Goal: Information Seeking & Learning: Find specific fact

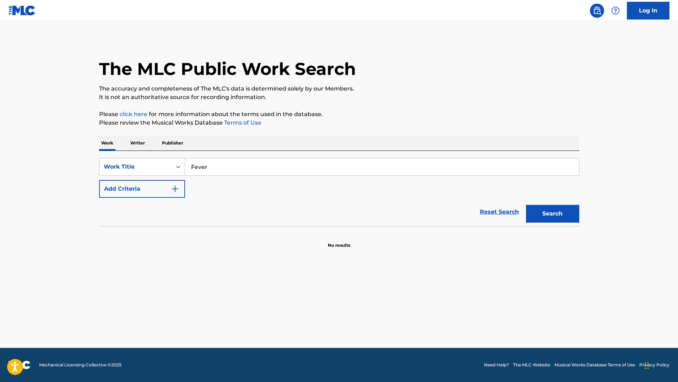
type input "Fever"
click at [176, 198] on div "Reset Search Search" at bounding box center [339, 212] width 480 height 28
click at [174, 186] on img "Search Form" at bounding box center [175, 189] width 9 height 9
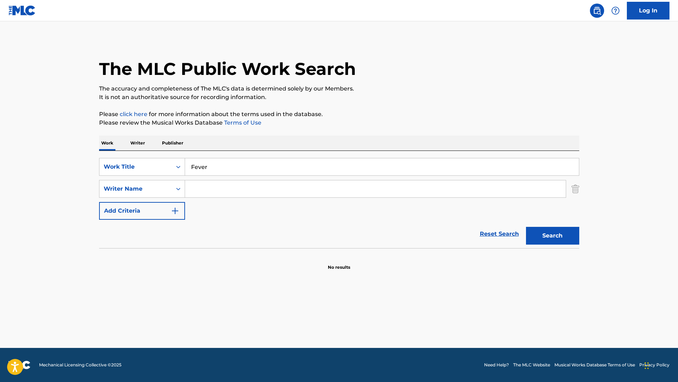
click at [202, 190] on input "Search Form" at bounding box center [375, 188] width 381 height 17
paste input "[PERSON_NAME]"
type input "[PERSON_NAME]"
click at [552, 236] on button "Search" at bounding box center [552, 236] width 53 height 18
click at [176, 165] on icon "Search Form" at bounding box center [178, 166] width 7 height 7
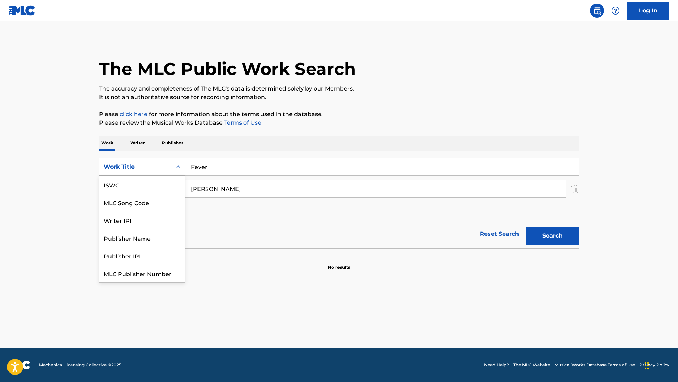
scroll to position [18, 0]
click at [383, 156] on div "SearchWithCriteriadf1ac22c-33b3-4529-9b9e-bb7ef9a75ba1 Writer IPI, 3 of 7. 7 re…" at bounding box center [339, 199] width 480 height 97
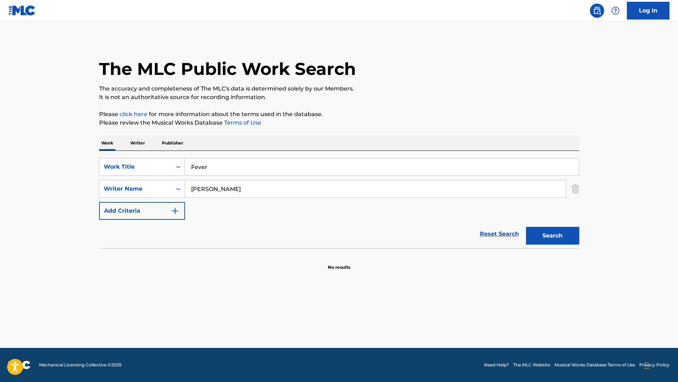
drag, startPoint x: 218, startPoint y: 169, endPoint x: 196, endPoint y: 166, distance: 22.6
click at [197, 166] on input "Fever" at bounding box center [382, 166] width 394 height 17
type input "F"
click at [142, 144] on p "Writer" at bounding box center [137, 143] width 19 height 15
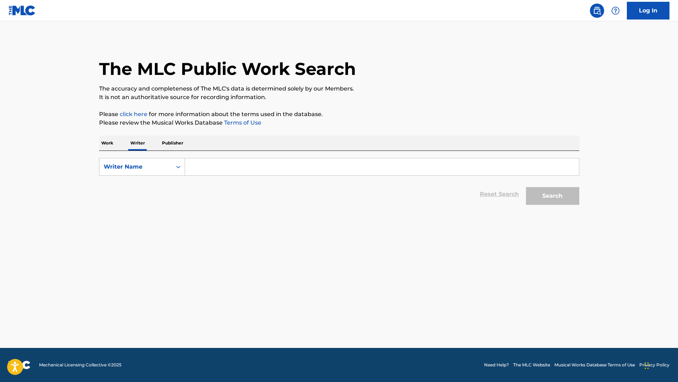
click at [187, 169] on input "Search Form" at bounding box center [382, 166] width 394 height 17
paste input "[PERSON_NAME]"
type input "[PERSON_NAME]"
click at [552, 196] on button "Search" at bounding box center [552, 196] width 53 height 18
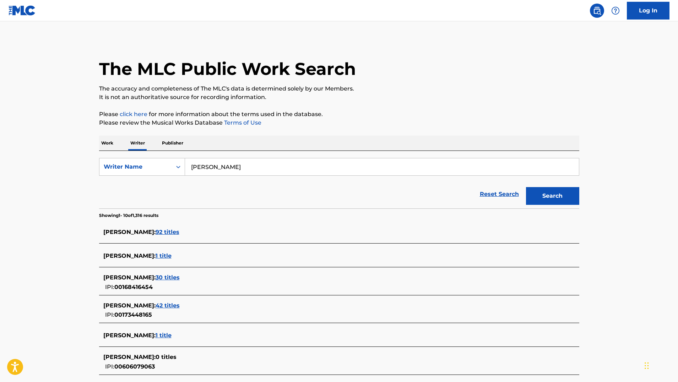
click at [176, 230] on span "92 titles" at bounding box center [168, 232] width 24 height 7
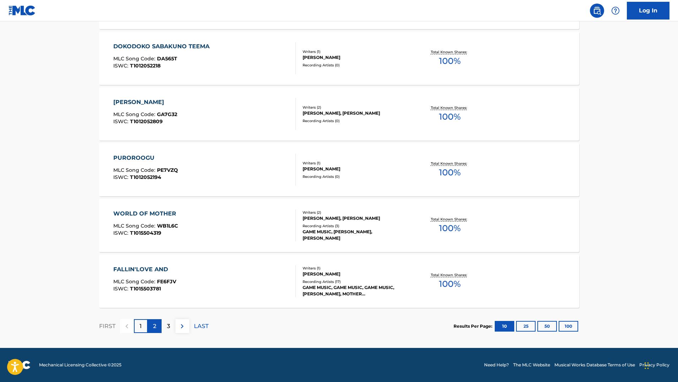
scroll to position [487, 0]
click at [154, 329] on p "2" at bounding box center [154, 326] width 3 height 9
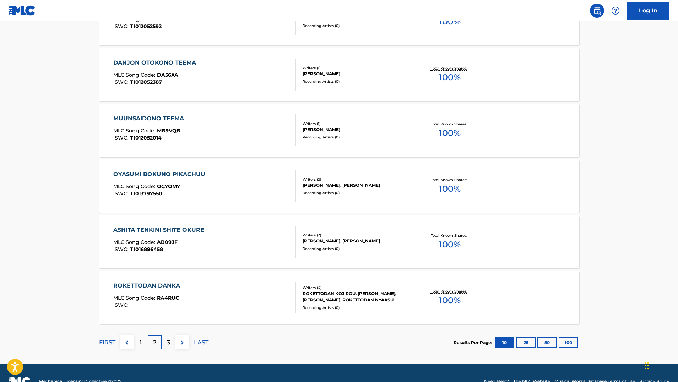
scroll to position [478, 0]
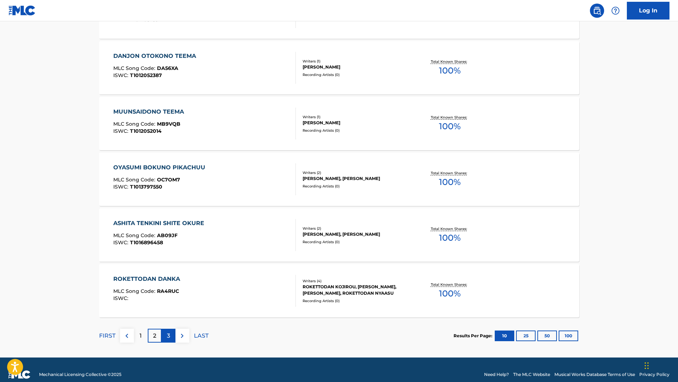
click at [167, 331] on div "3" at bounding box center [169, 336] width 14 height 14
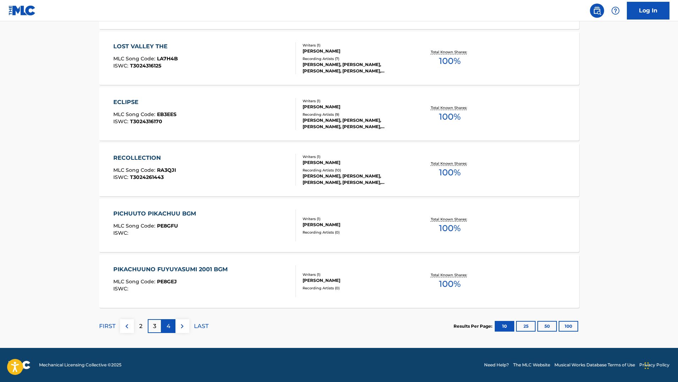
scroll to position [487, 0]
click at [169, 333] on div "FIRST 2 3 4 LAST" at bounding box center [153, 326] width 109 height 37
click at [168, 331] on div "4" at bounding box center [169, 326] width 14 height 14
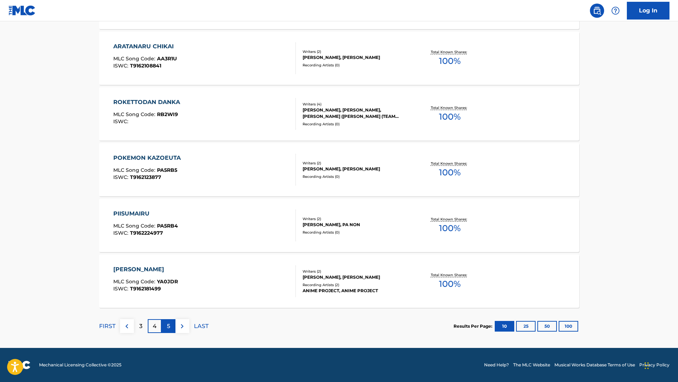
click at [168, 328] on p "5" at bounding box center [168, 326] width 3 height 9
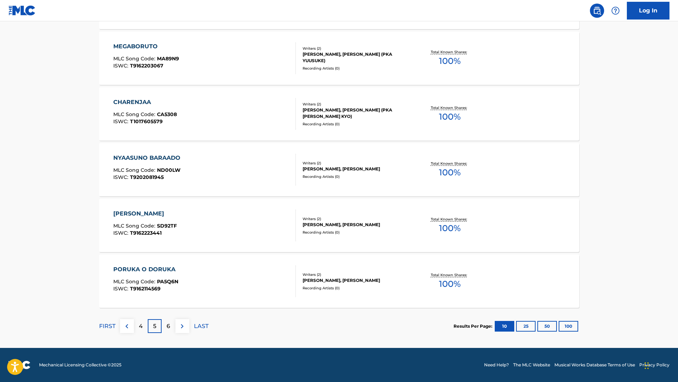
click at [166, 335] on div "FIRST 4 5 6 LAST" at bounding box center [153, 326] width 109 height 37
click at [169, 328] on p "6" at bounding box center [169, 326] width 4 height 9
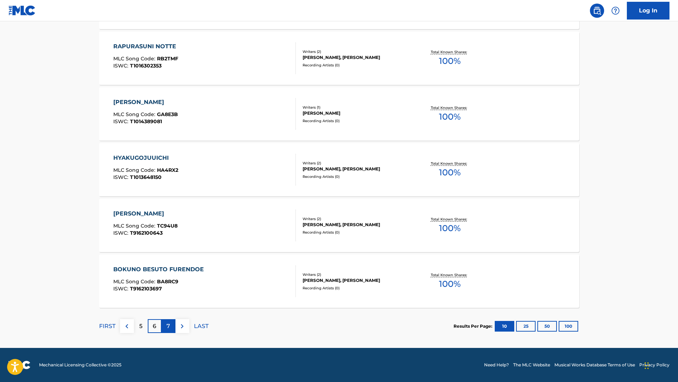
click at [170, 321] on div "7" at bounding box center [169, 326] width 14 height 14
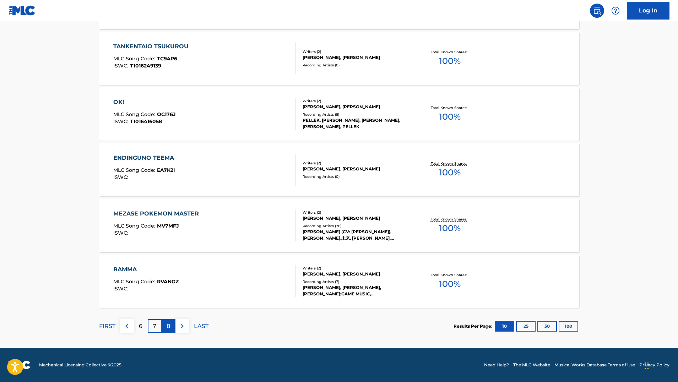
click at [167, 329] on p "8" at bounding box center [169, 326] width 4 height 9
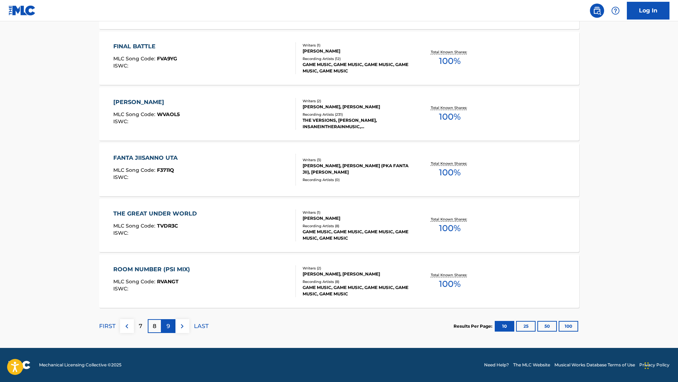
click at [171, 329] on div "9" at bounding box center [169, 326] width 14 height 14
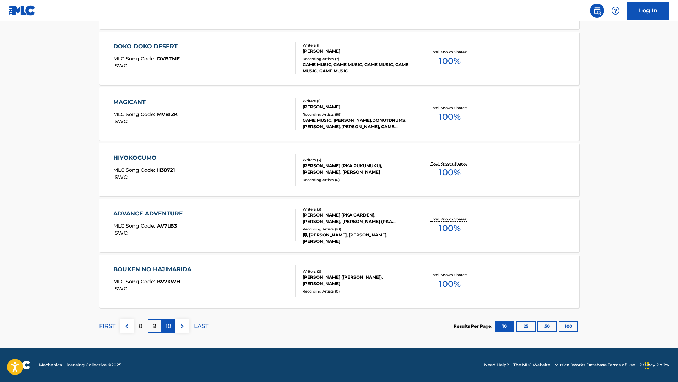
click at [174, 330] on div "10" at bounding box center [169, 326] width 14 height 14
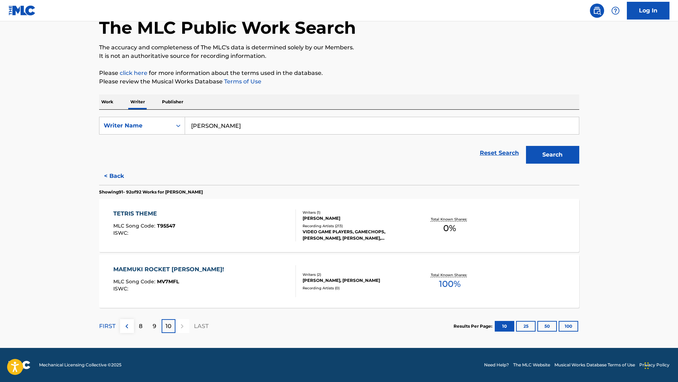
scroll to position [41, 0]
drag, startPoint x: 246, startPoint y: 126, endPoint x: 180, endPoint y: 106, distance: 68.7
click at [181, 106] on div "Work Writer Publisher SearchWithCriteria218e438e-4a91-466e-8463-173dcfb4a24a Wr…" at bounding box center [339, 219] width 480 height 250
click at [111, 103] on p "Work" at bounding box center [107, 101] width 16 height 15
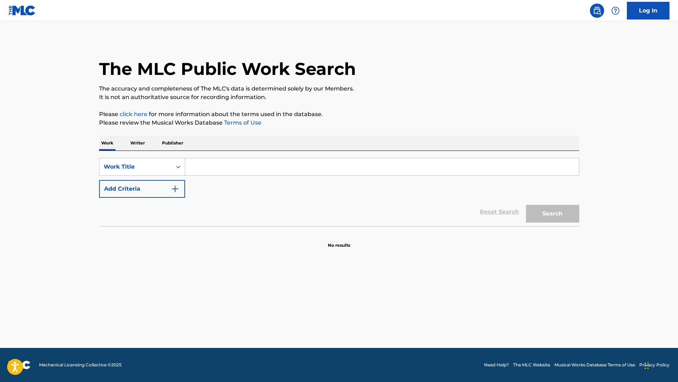
click at [201, 163] on input "Search Form" at bounding box center [382, 166] width 394 height 17
paste input "Dr. Mario"
type input "Dr. Mario"
click at [552, 214] on button "Search" at bounding box center [552, 214] width 53 height 18
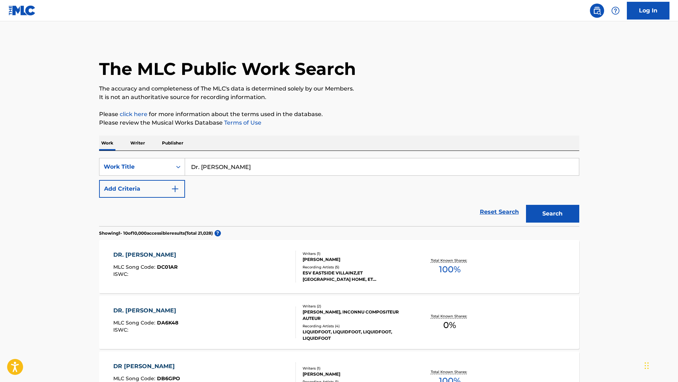
click at [187, 277] on div "DR. MARIO MLC Song Code : DC01AR ISWC :" at bounding box center [204, 267] width 182 height 32
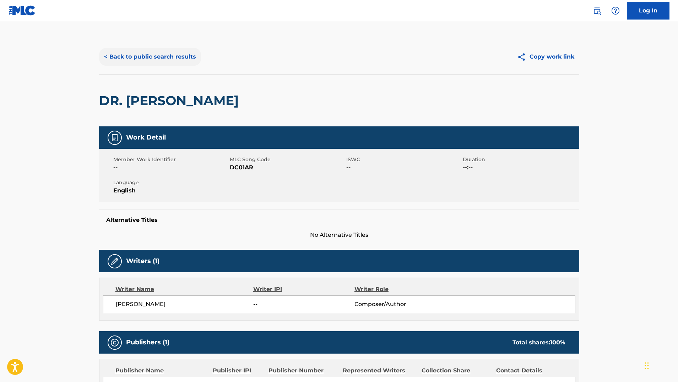
click at [130, 53] on button "< Back to public search results" at bounding box center [150, 57] width 102 height 18
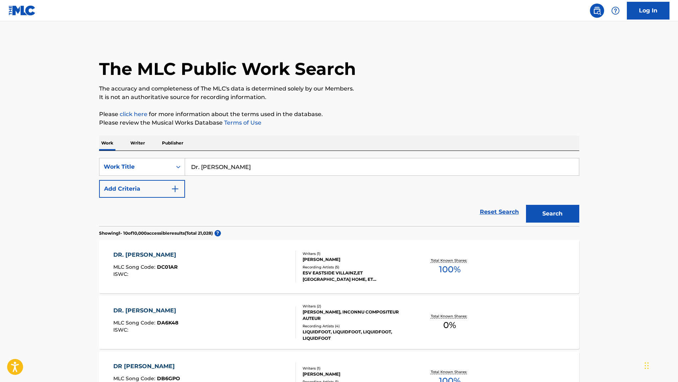
click at [233, 170] on input "Dr. Mario" at bounding box center [382, 166] width 394 height 17
type input "D"
click at [136, 144] on p "Writer" at bounding box center [137, 143] width 19 height 15
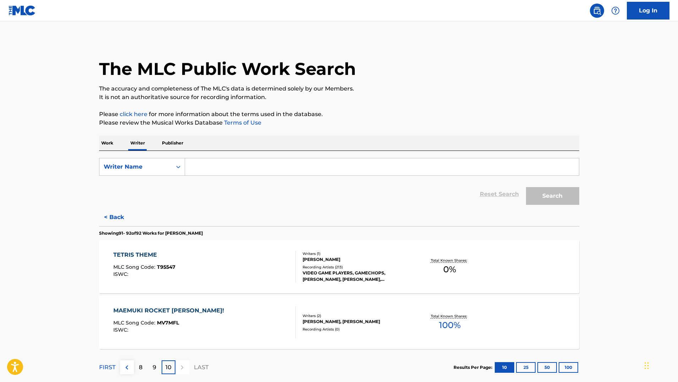
click at [202, 172] on input "Search Form" at bounding box center [382, 166] width 394 height 17
type input "The Greatest Bits"
click at [552, 196] on button "Search" at bounding box center [552, 196] width 53 height 18
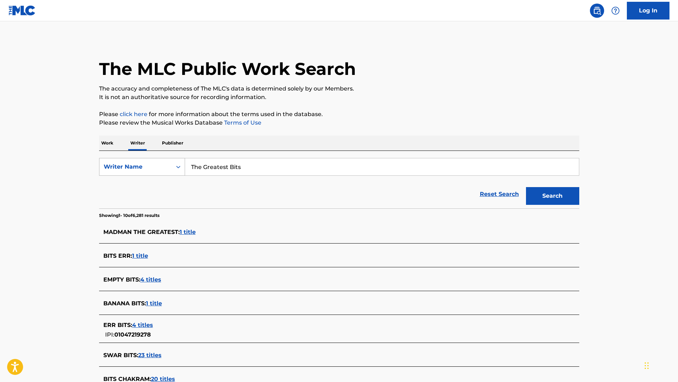
click at [162, 164] on div "Writer Name" at bounding box center [136, 167] width 64 height 9
click at [111, 144] on p "Work" at bounding box center [107, 143] width 16 height 15
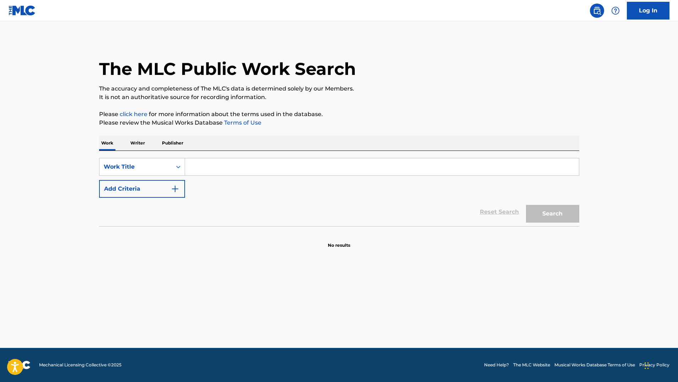
click at [269, 170] on input "Search Form" at bounding box center [382, 166] width 394 height 17
paste input "Dr. Mario"
type input "Dr. Mario"
click at [181, 191] on button "Add Criteria" at bounding box center [142, 189] width 86 height 18
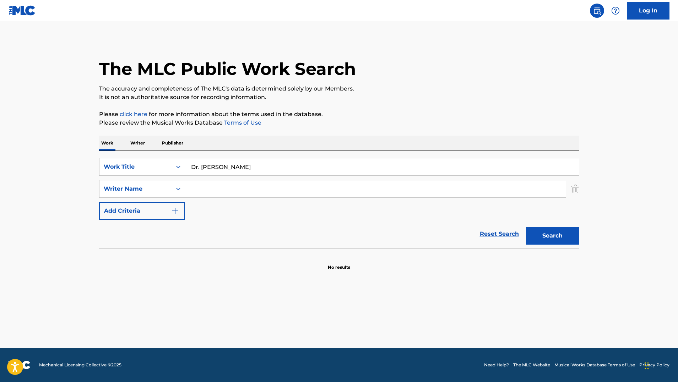
click at [276, 194] on input "Search Form" at bounding box center [375, 188] width 381 height 17
paste input "Dr. Mario"
type input "Dr. Mario"
drag, startPoint x: 261, startPoint y: 192, endPoint x: 132, endPoint y: 171, distance: 131.3
click at [132, 171] on div "SearchWithCriteriadf1ac22c-33b3-4529-9b9e-bb7ef9a75ba1 Work Title Dr. Mario Sea…" at bounding box center [339, 189] width 480 height 62
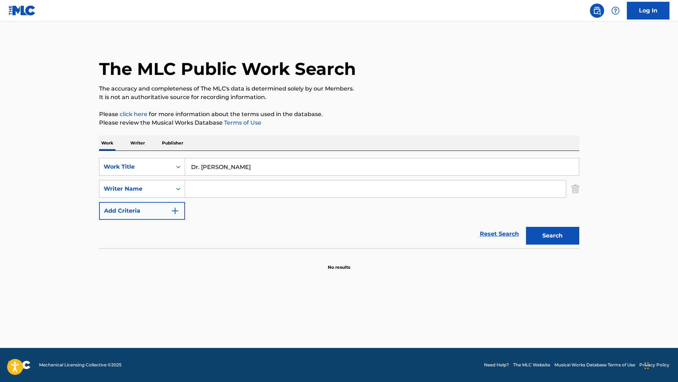
paste input "Dr. Mario"
type input "D"
paste input "Hirokazu Tanaka"
type input "Hirokazu Tanaka"
click at [552, 236] on button "Search" at bounding box center [552, 236] width 53 height 18
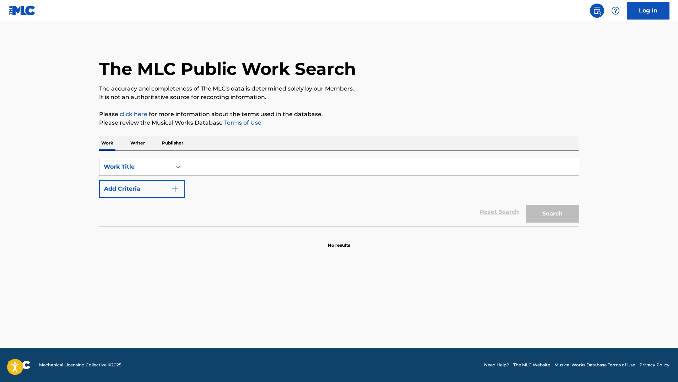
click at [145, 144] on p "Writer" at bounding box center [137, 143] width 19 height 15
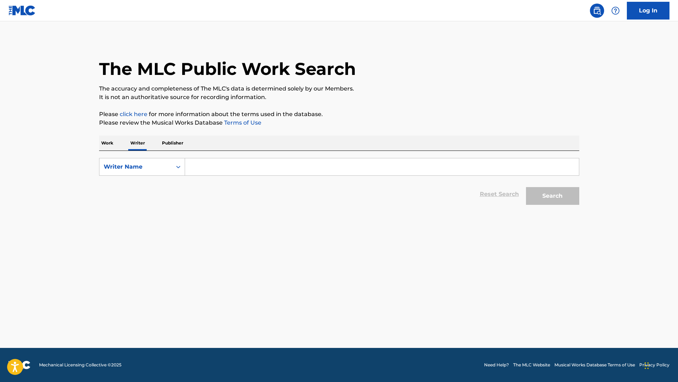
click at [189, 163] on input "Search Form" at bounding box center [382, 166] width 394 height 17
paste input "KONDO KOJI"
type input "KONDO KOJI"
click at [552, 196] on button "Search" at bounding box center [552, 196] width 53 height 18
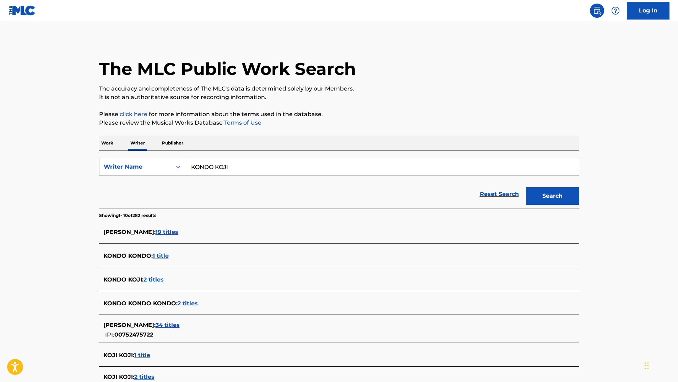
click at [158, 232] on span "19 titles" at bounding box center [167, 232] width 23 height 7
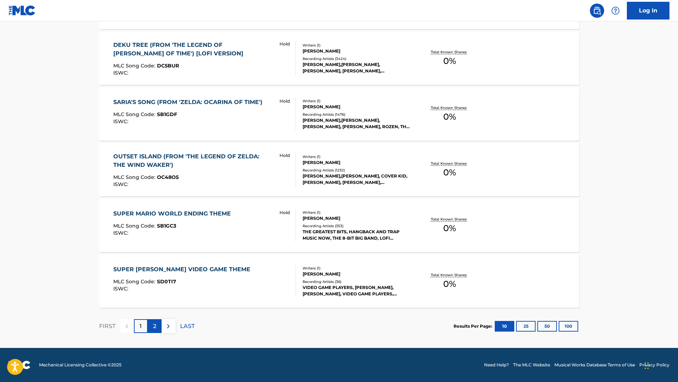
scroll to position [487, 0]
click at [154, 327] on p "2" at bounding box center [154, 326] width 3 height 9
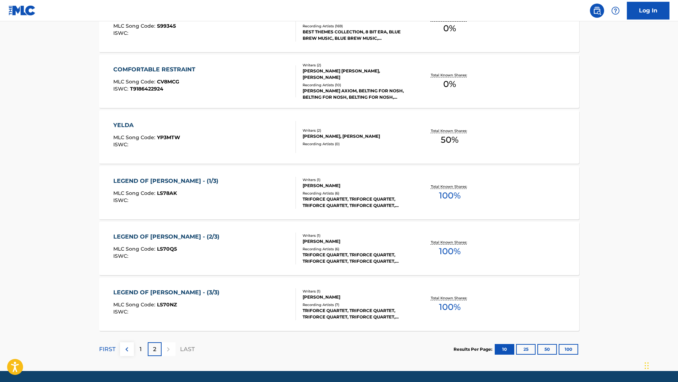
scroll to position [420, 0]
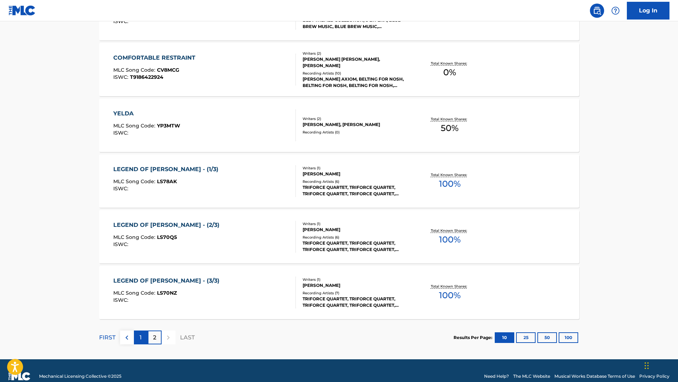
click at [142, 340] on div "1" at bounding box center [141, 338] width 14 height 14
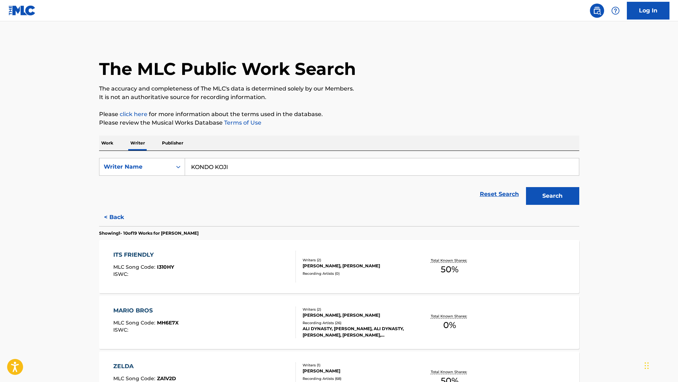
scroll to position [118, 0]
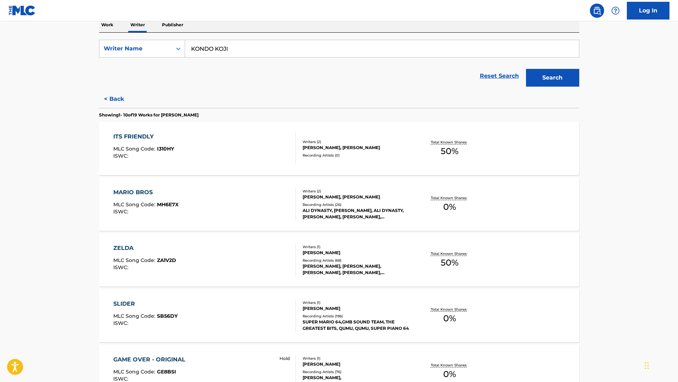
click at [167, 208] on div "MLC Song Code : MH6E7X" at bounding box center [145, 205] width 65 height 7
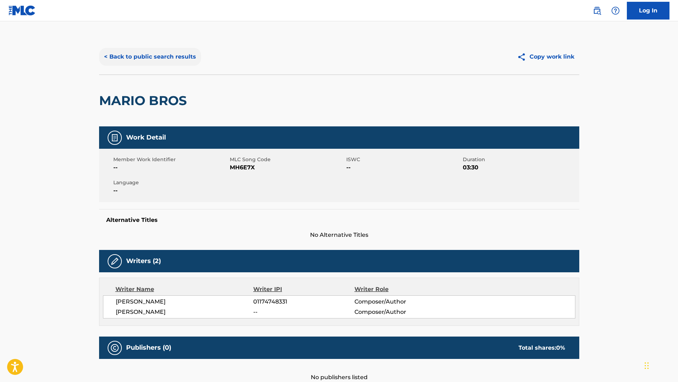
click at [122, 54] on button "< Back to public search results" at bounding box center [150, 57] width 102 height 18
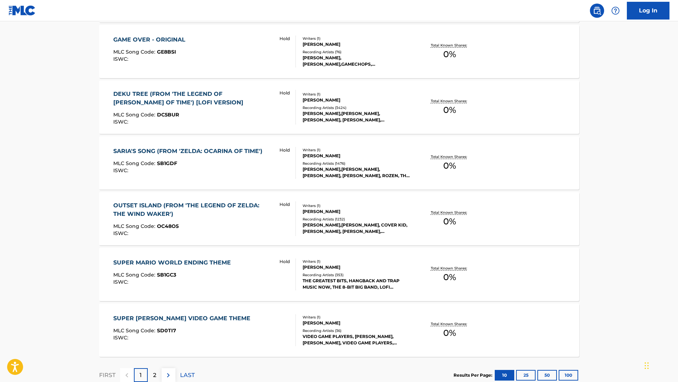
scroll to position [439, 0]
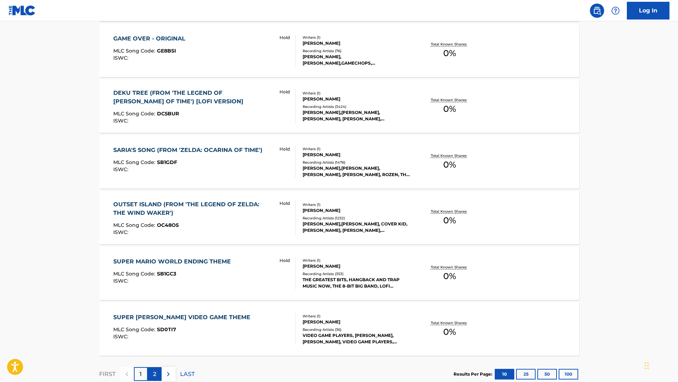
click at [155, 372] on p "2" at bounding box center [154, 374] width 3 height 9
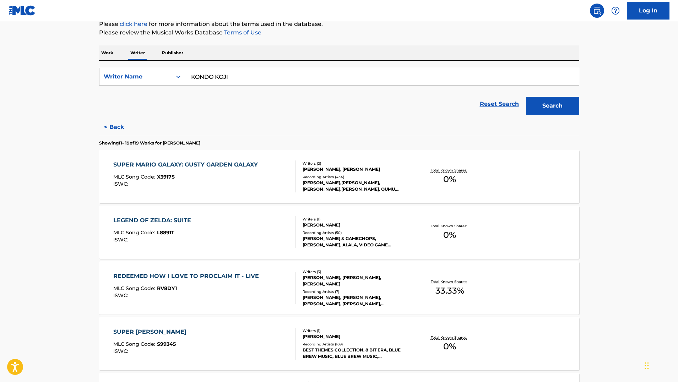
scroll to position [7, 0]
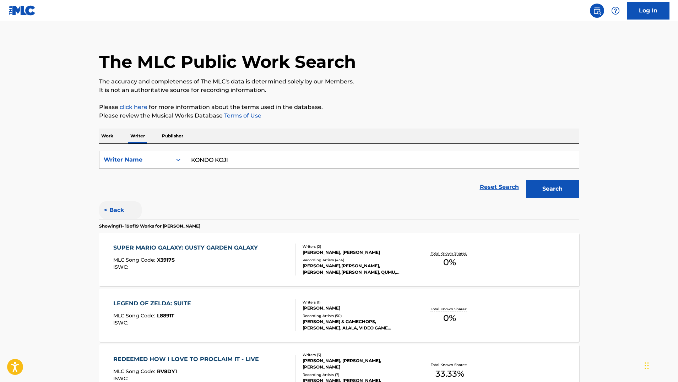
click at [114, 216] on button "< Back" at bounding box center [120, 210] width 43 height 18
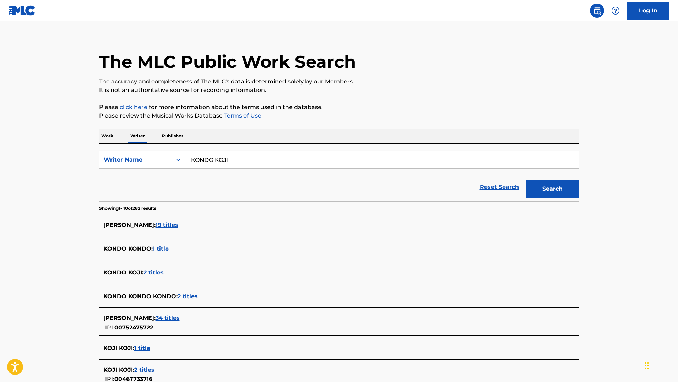
click at [326, 1] on nav "Log In" at bounding box center [339, 10] width 678 height 21
click at [156, 224] on span "19 titles" at bounding box center [167, 225] width 23 height 7
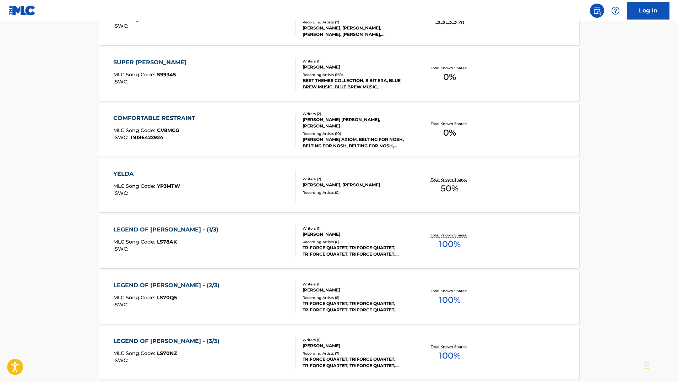
scroll to position [405, 0]
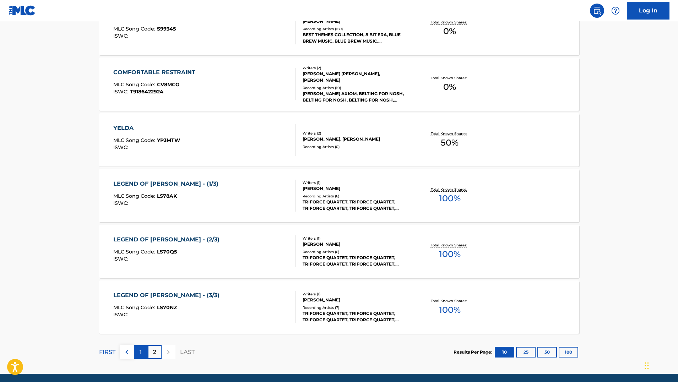
click at [140, 351] on p "1" at bounding box center [141, 352] width 2 height 9
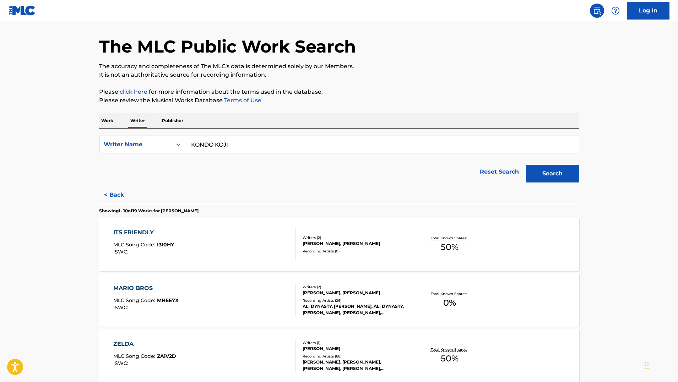
scroll to position [24, 0]
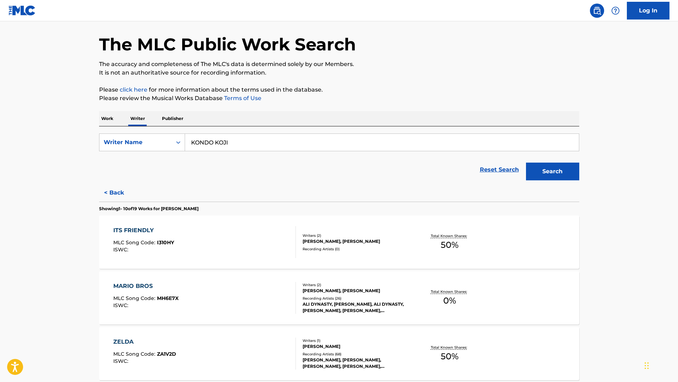
click at [363, 2] on nav "Log In" at bounding box center [339, 10] width 678 height 21
click at [362, 0] on nav "Log In" at bounding box center [339, 10] width 678 height 21
drag, startPoint x: 246, startPoint y: 145, endPoint x: 153, endPoint y: 122, distance: 95.4
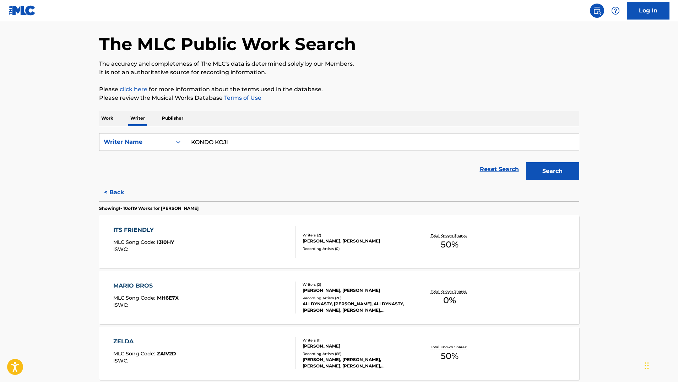
type input "]"
paste input "[PERSON_NAME]"
type input "[PERSON_NAME]"
click at [552, 171] on button "Search" at bounding box center [552, 171] width 53 height 18
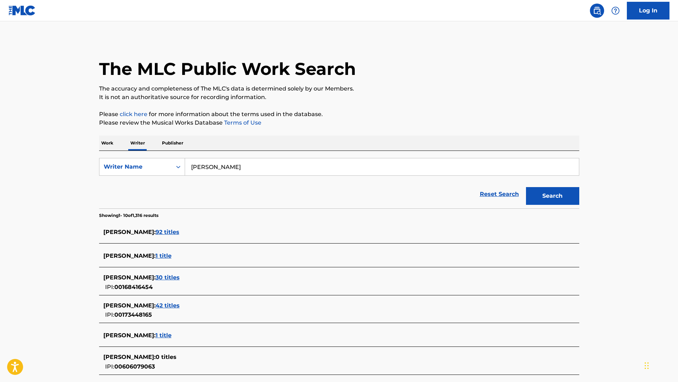
click at [175, 232] on span "92 titles" at bounding box center [168, 232] width 24 height 7
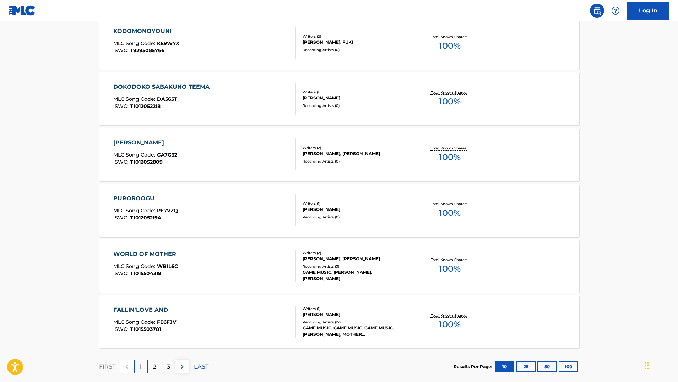
scroll to position [452, 0]
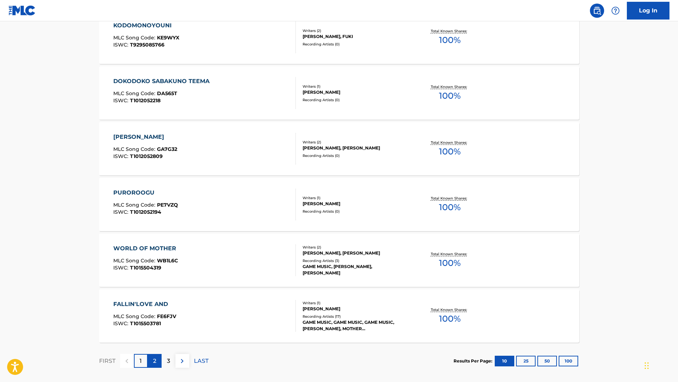
click at [153, 366] on div "2" at bounding box center [155, 361] width 14 height 14
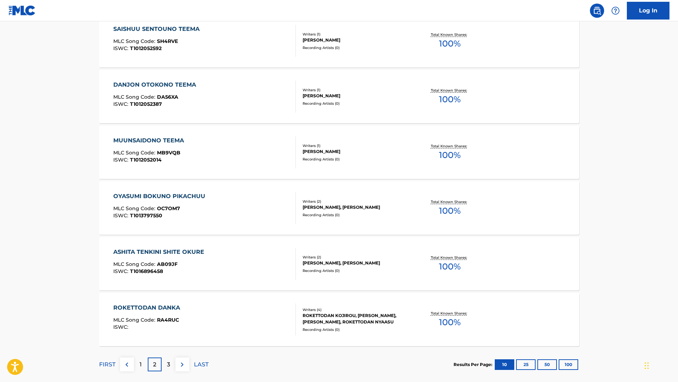
scroll to position [453, 0]
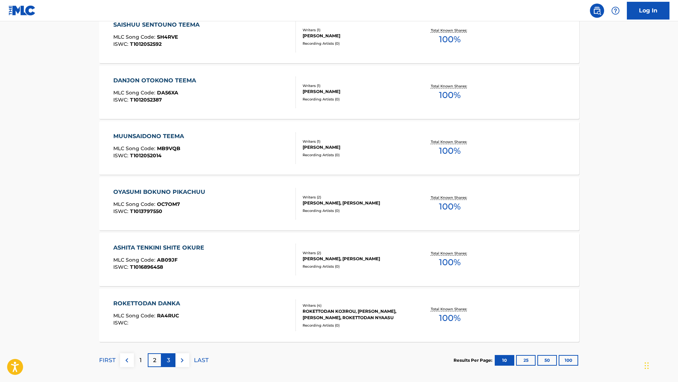
click at [164, 364] on div "3" at bounding box center [169, 360] width 14 height 14
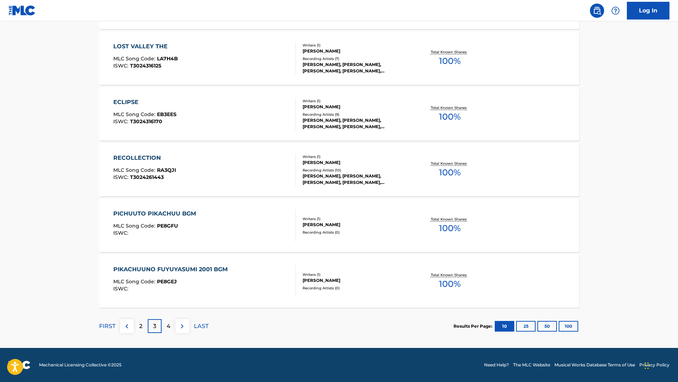
scroll to position [487, 0]
click at [169, 327] on p "4" at bounding box center [169, 326] width 4 height 9
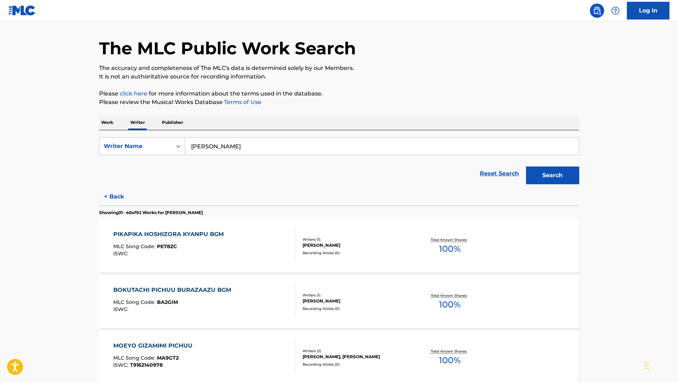
scroll to position [21, 0]
drag, startPoint x: 264, startPoint y: 142, endPoint x: 196, endPoint y: 142, distance: 68.2
click at [196, 142] on input "[PERSON_NAME]" at bounding box center [382, 145] width 394 height 17
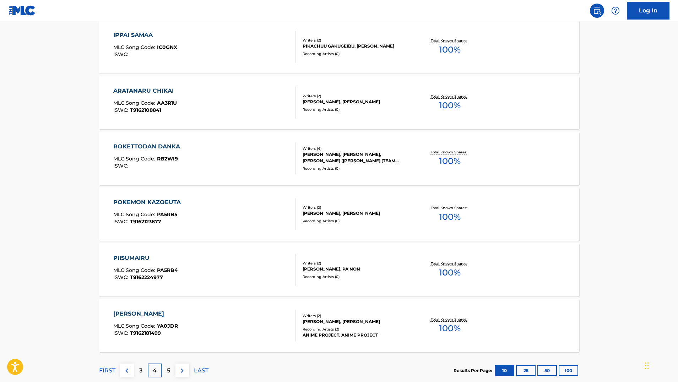
scroll to position [445, 0]
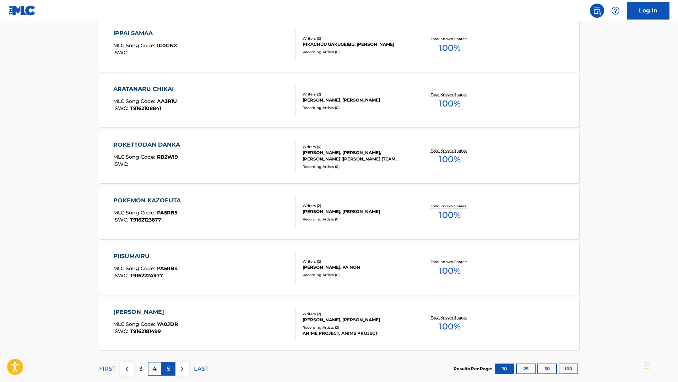
click at [165, 367] on div "5" at bounding box center [169, 369] width 14 height 14
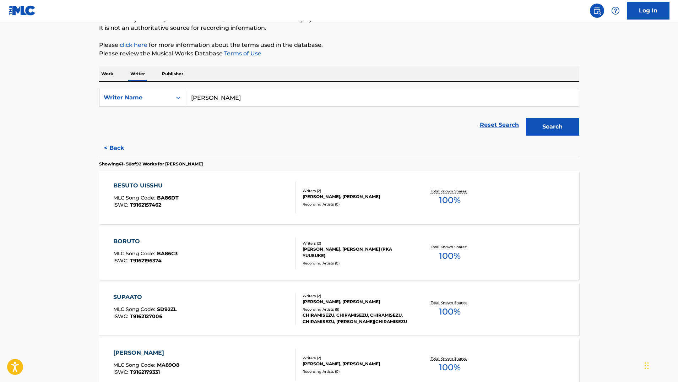
scroll to position [72, 0]
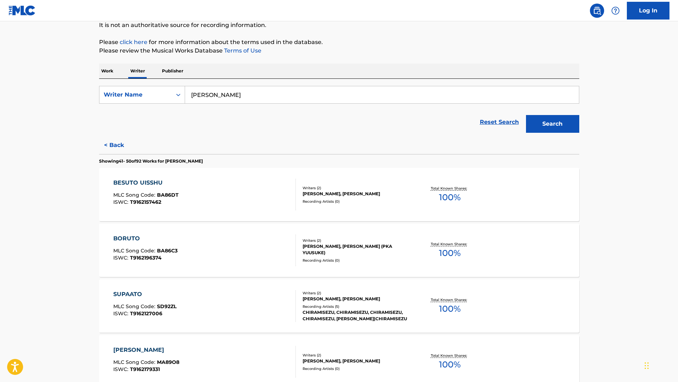
click at [221, 92] on input "[PERSON_NAME]" at bounding box center [382, 94] width 394 height 17
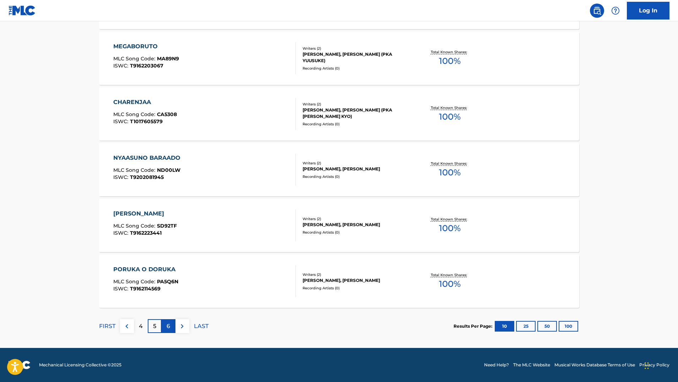
scroll to position [487, 0]
click at [167, 323] on p "6" at bounding box center [169, 326] width 4 height 9
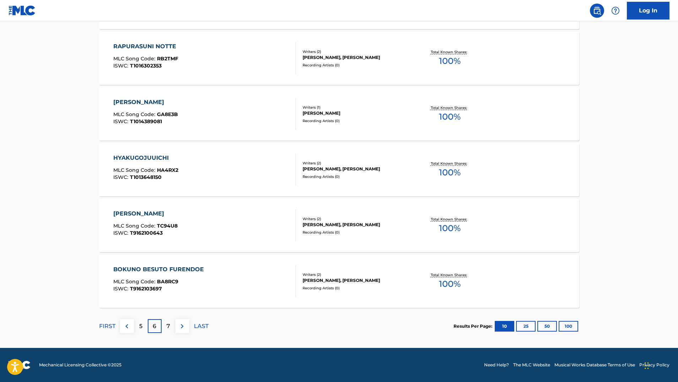
scroll to position [487, 0]
click at [170, 328] on div "7" at bounding box center [169, 326] width 14 height 14
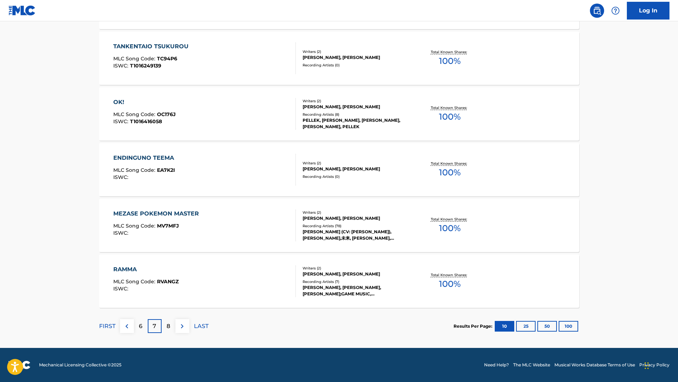
scroll to position [487, 0]
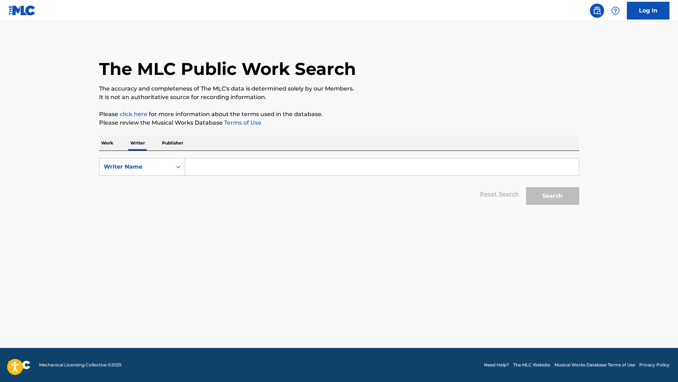
click at [111, 140] on p "Work" at bounding box center [107, 143] width 16 height 15
click at [214, 162] on input "Search Form" at bounding box center [382, 166] width 394 height 17
paste input "[PERSON_NAME]"
type input "[PERSON_NAME]"
click at [552, 196] on button "Search" at bounding box center [552, 196] width 53 height 18
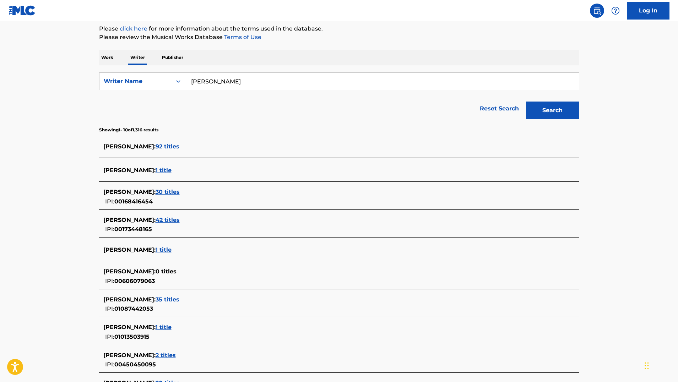
scroll to position [86, 0]
click at [179, 148] on span "92 titles" at bounding box center [168, 146] width 24 height 7
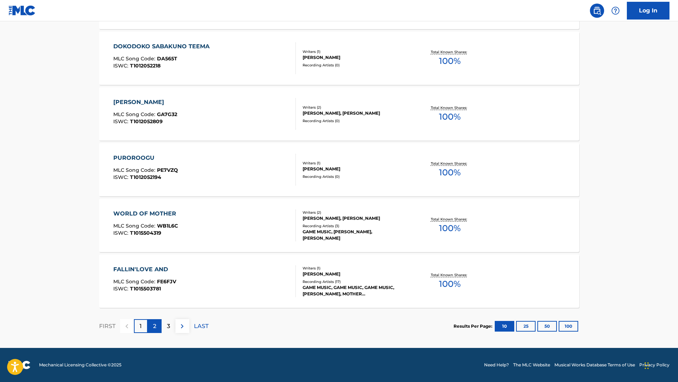
scroll to position [487, 0]
click at [158, 323] on div "2" at bounding box center [155, 326] width 14 height 14
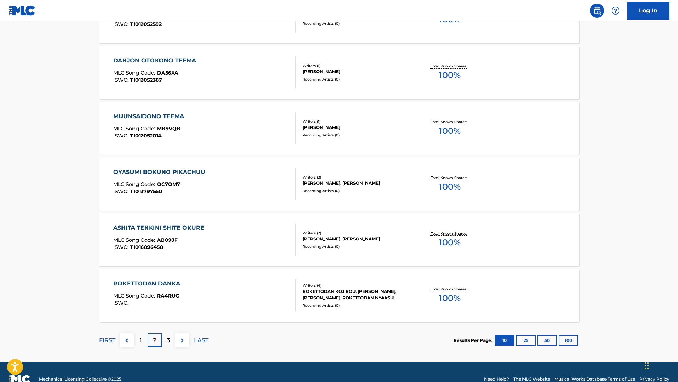
scroll to position [474, 0]
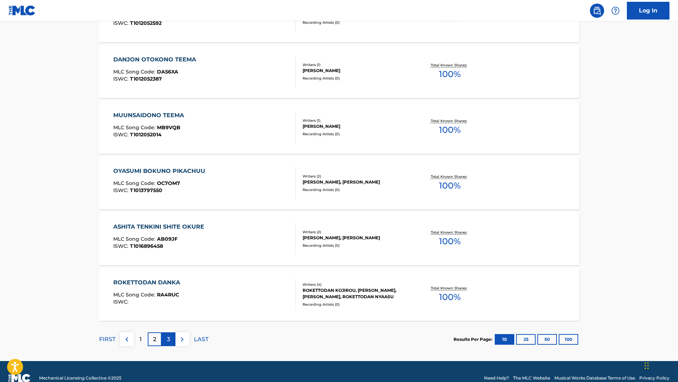
click at [165, 341] on div "3" at bounding box center [169, 339] width 14 height 14
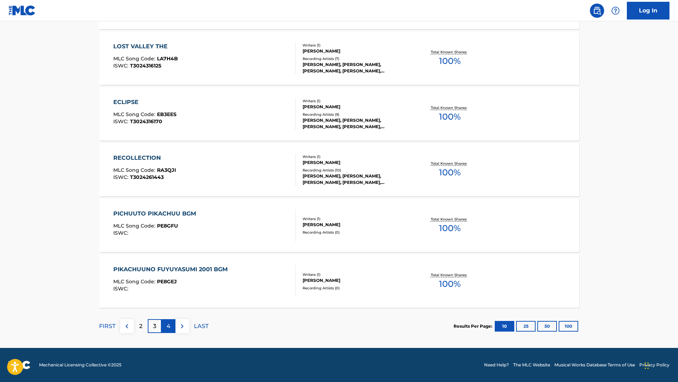
scroll to position [0, 0]
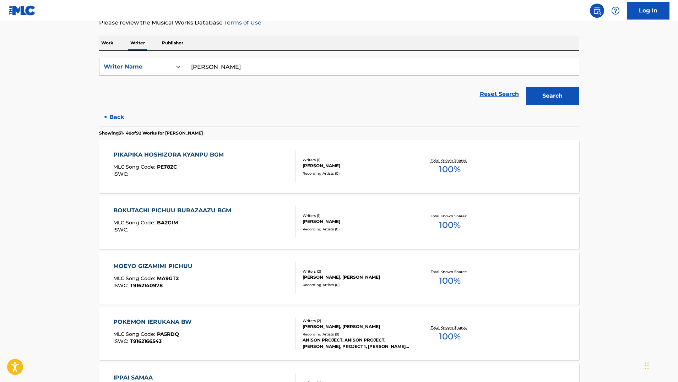
scroll to position [87, 0]
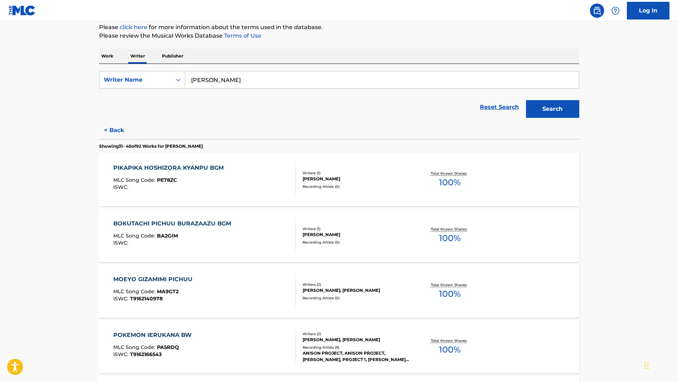
click at [120, 55] on div "Work Writer Publisher" at bounding box center [339, 56] width 480 height 15
click at [99, 53] on p "Work" at bounding box center [107, 56] width 16 height 15
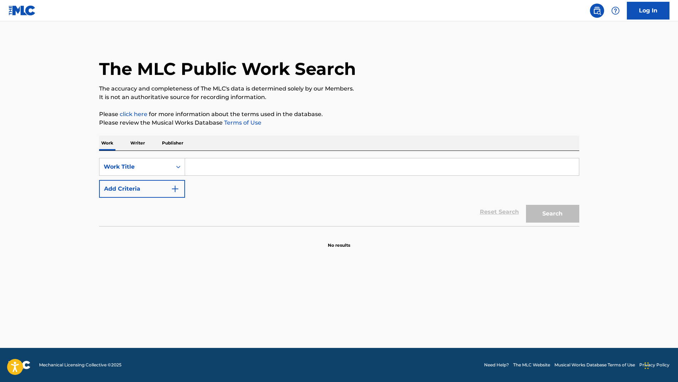
click at [198, 160] on input "Search Form" at bounding box center [382, 166] width 394 height 17
paste input "[PERSON_NAME]"
type input "[PERSON_NAME]"
drag, startPoint x: 250, startPoint y: 166, endPoint x: 137, endPoint y: 152, distance: 113.0
click at [137, 152] on div "SearchWithCriteriad0f32688-c30a-4c24-af86-2e55d90b0a50 Work Title Hirokazu Tana…" at bounding box center [339, 188] width 480 height 75
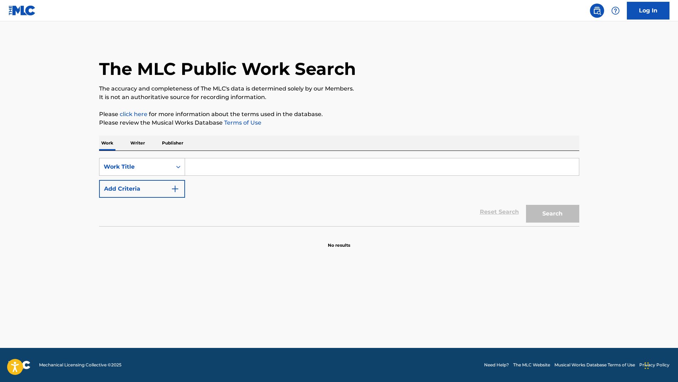
click at [145, 166] on div "Work Title" at bounding box center [136, 167] width 64 height 9
click at [196, 168] on input "Search Form" at bounding box center [382, 166] width 394 height 17
type input "Dr. Mario Music"
click at [167, 190] on button "Add Criteria" at bounding box center [142, 189] width 86 height 18
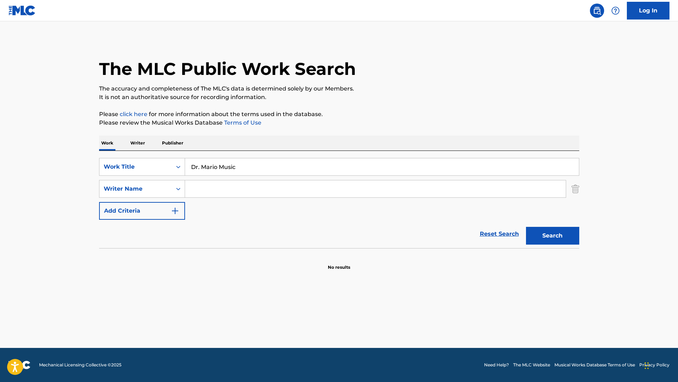
click at [210, 190] on input "Search Form" at bounding box center [375, 188] width 381 height 17
paste input "[PERSON_NAME]"
type input "[PERSON_NAME]"
click at [552, 236] on button "Search" at bounding box center [552, 236] width 53 height 18
click at [551, 231] on button "Search" at bounding box center [552, 236] width 53 height 18
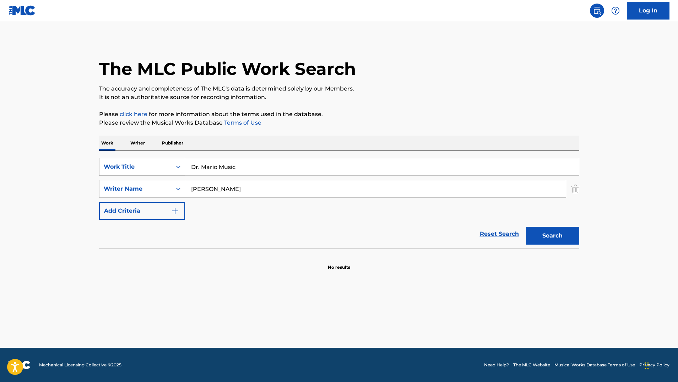
drag, startPoint x: 253, startPoint y: 172, endPoint x: 171, endPoint y: 171, distance: 81.7
click at [171, 171] on div "SearchWithCriteriad0f32688-c30a-4c24-af86-2e55d90b0a50 Work Title Dr. Mario Mus…" at bounding box center [339, 167] width 480 height 18
click at [145, 144] on p "Writer" at bounding box center [137, 143] width 19 height 15
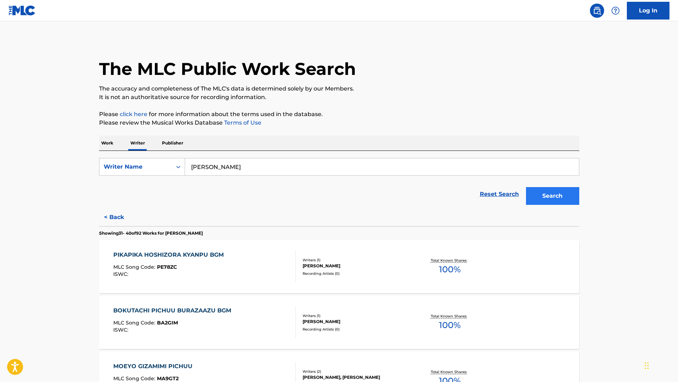
click at [545, 193] on button "Search" at bounding box center [552, 196] width 53 height 18
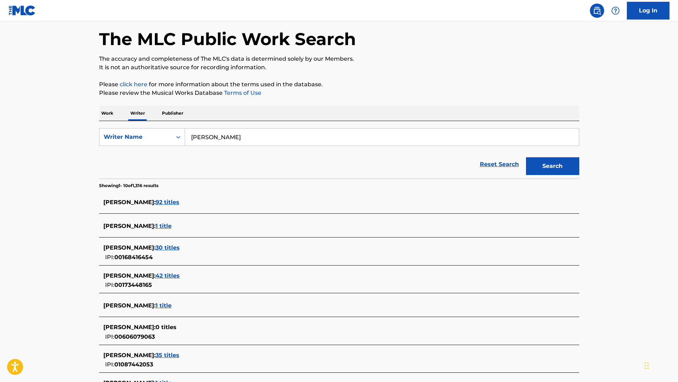
scroll to position [34, 0]
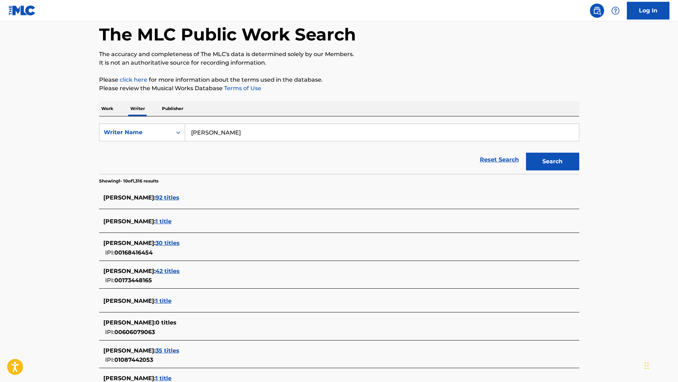
click at [171, 302] on span "1 title" at bounding box center [164, 301] width 16 height 7
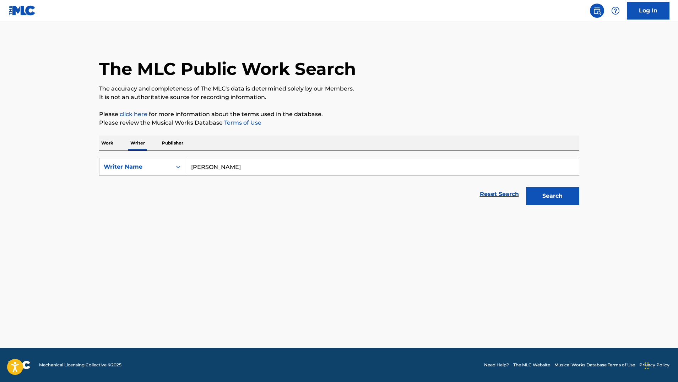
scroll to position [0, 0]
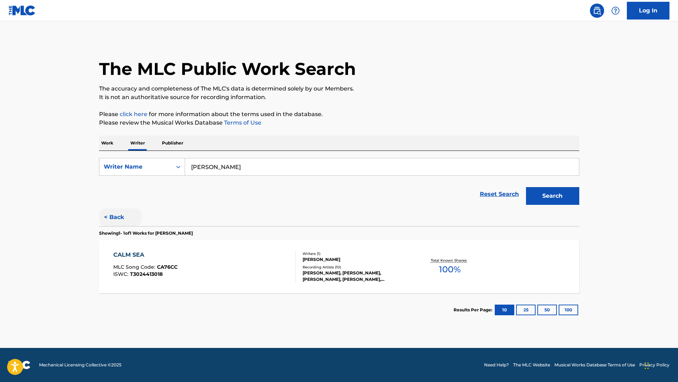
click at [108, 212] on button "< Back" at bounding box center [120, 217] width 43 height 18
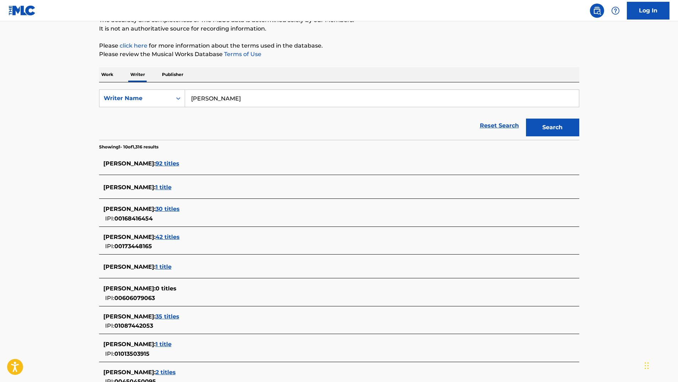
scroll to position [73, 0]
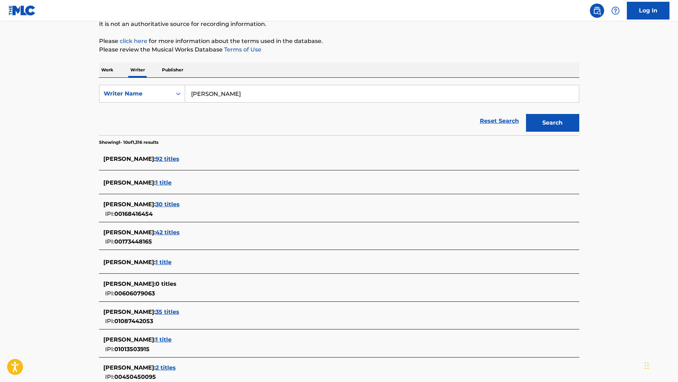
click at [171, 179] on span "1 title" at bounding box center [164, 182] width 16 height 7
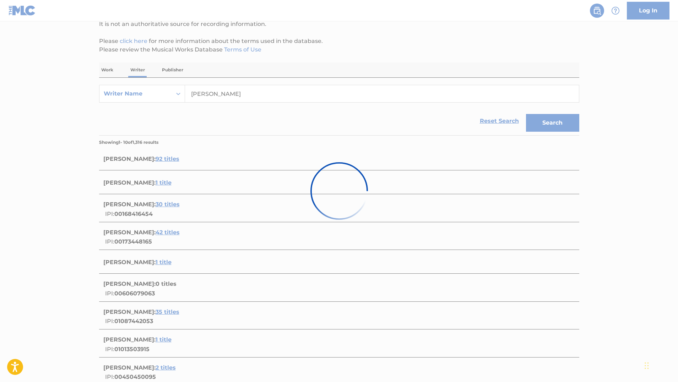
scroll to position [0, 0]
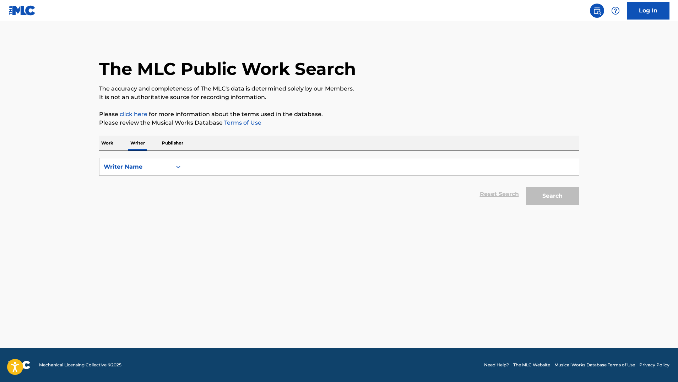
click at [199, 170] on input "Search Form" at bounding box center [382, 166] width 394 height 17
paste input "[PERSON_NAME]"
type input "[PERSON_NAME]"
click at [552, 196] on button "Search" at bounding box center [552, 196] width 53 height 18
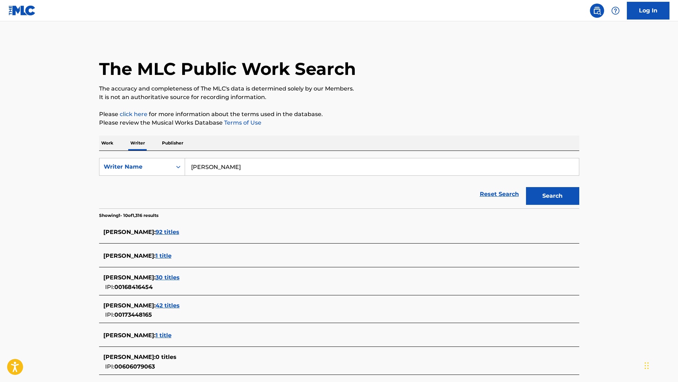
click at [176, 231] on span "92 titles" at bounding box center [168, 232] width 24 height 7
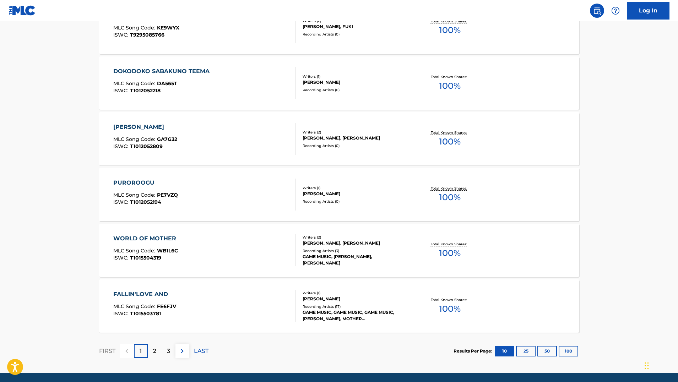
scroll to position [475, 0]
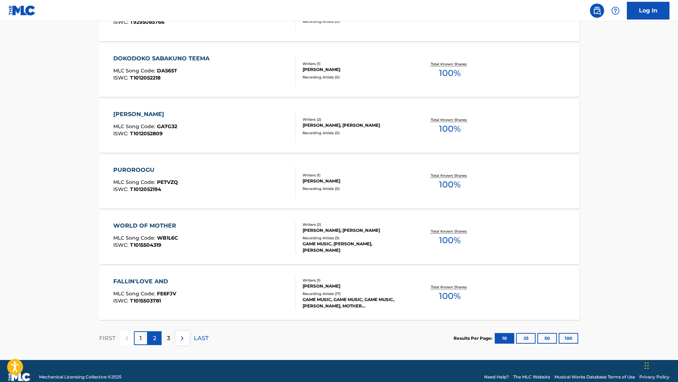
click at [157, 336] on div "2" at bounding box center [155, 338] width 14 height 14
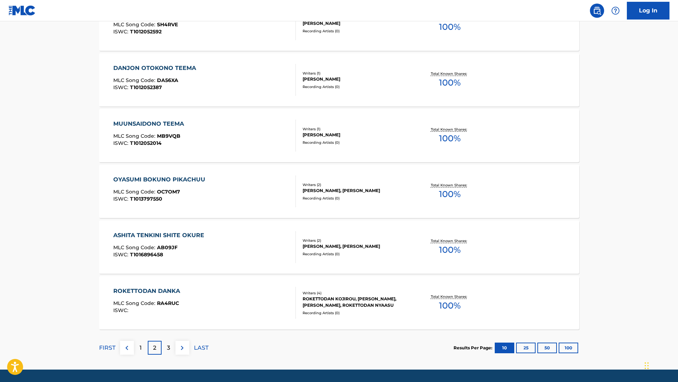
scroll to position [472, 0]
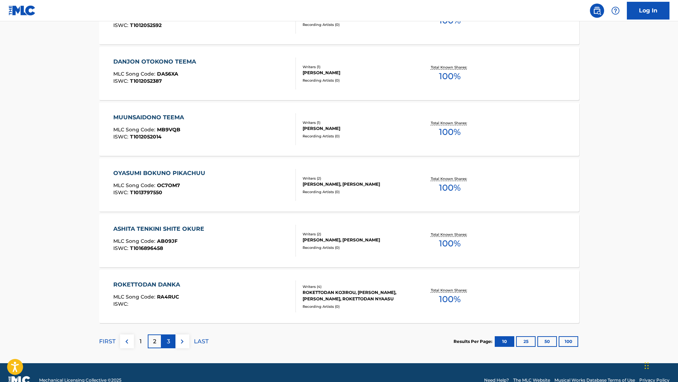
click at [168, 342] on p "3" at bounding box center [168, 341] width 3 height 9
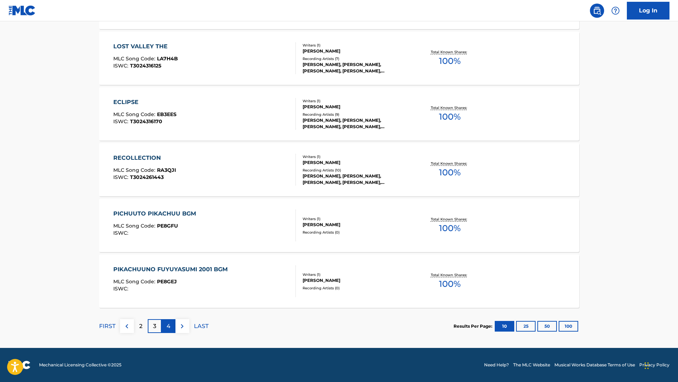
scroll to position [487, 0]
click at [167, 323] on p "4" at bounding box center [169, 326] width 4 height 9
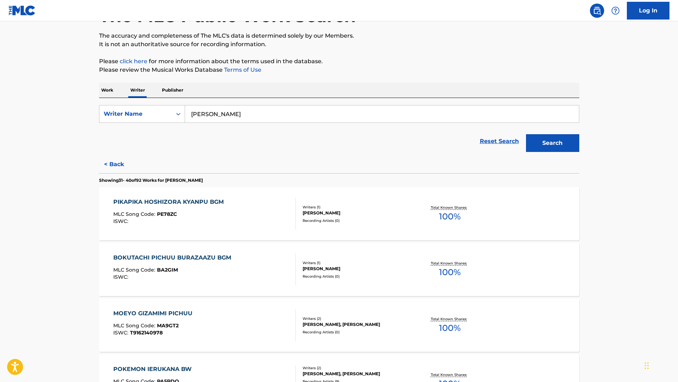
scroll to position [58, 0]
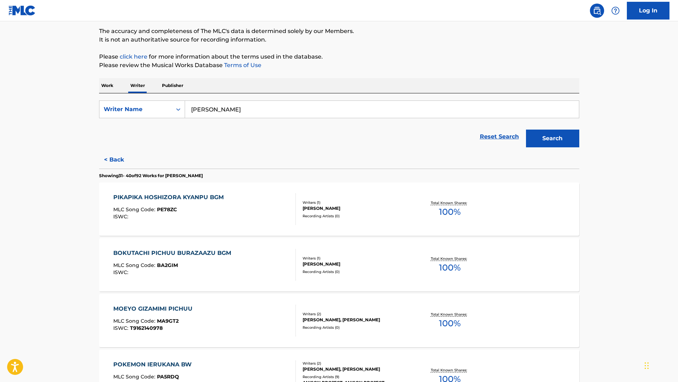
click at [110, 89] on p "Work" at bounding box center [107, 85] width 16 height 15
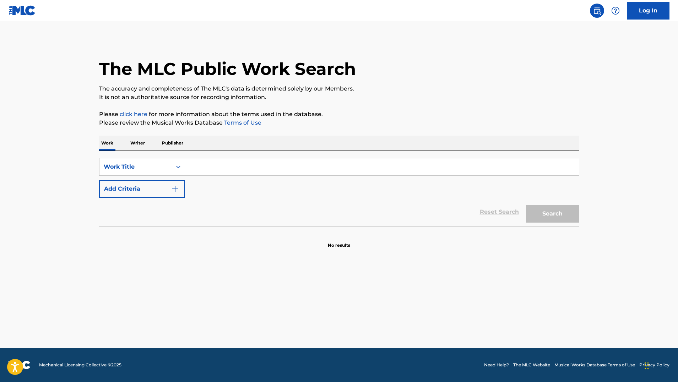
click at [211, 166] on input "Search Form" at bounding box center [382, 166] width 394 height 17
click at [144, 143] on p "Writer" at bounding box center [137, 143] width 19 height 15
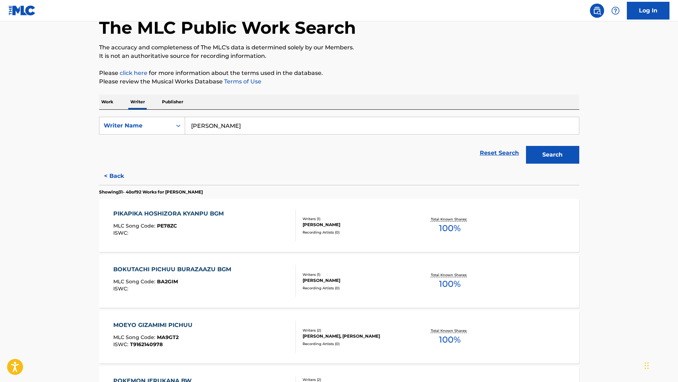
scroll to position [50, 0]
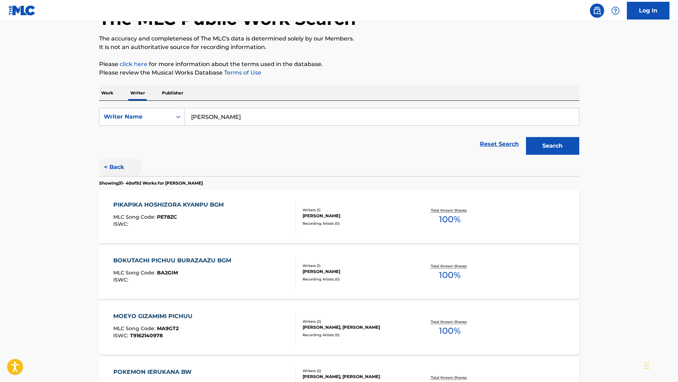
click at [119, 169] on button "< Back" at bounding box center [120, 167] width 43 height 18
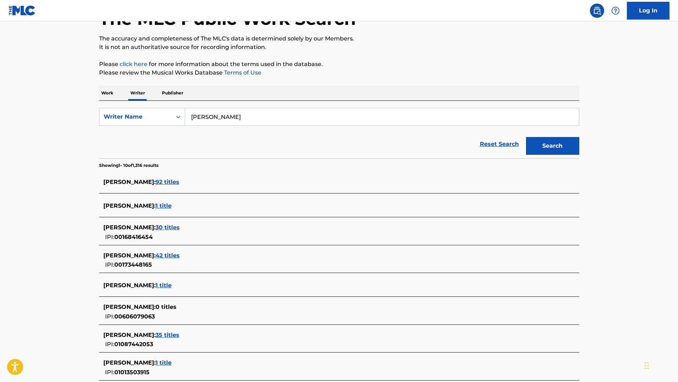
click at [179, 181] on span "92 titles" at bounding box center [168, 182] width 24 height 7
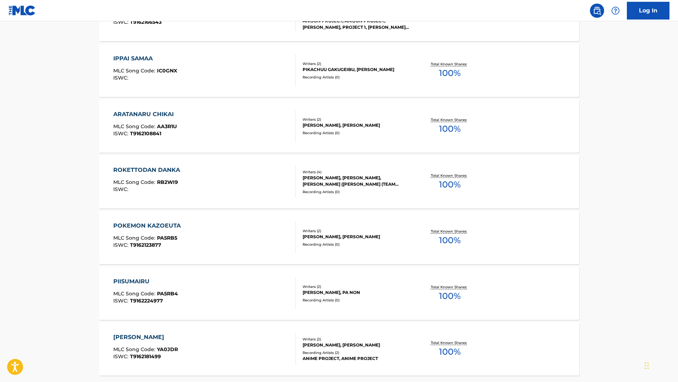
scroll to position [459, 0]
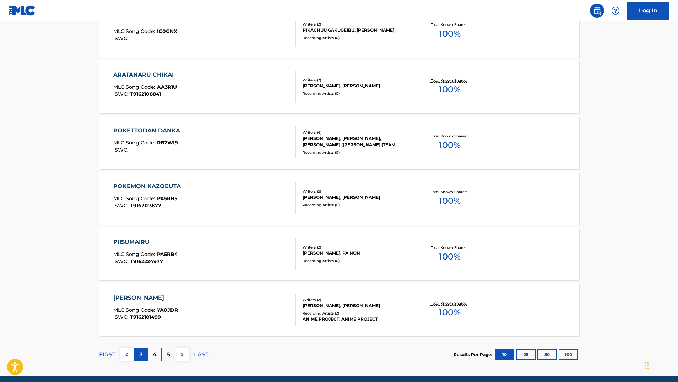
click at [138, 358] on div "3" at bounding box center [141, 355] width 14 height 14
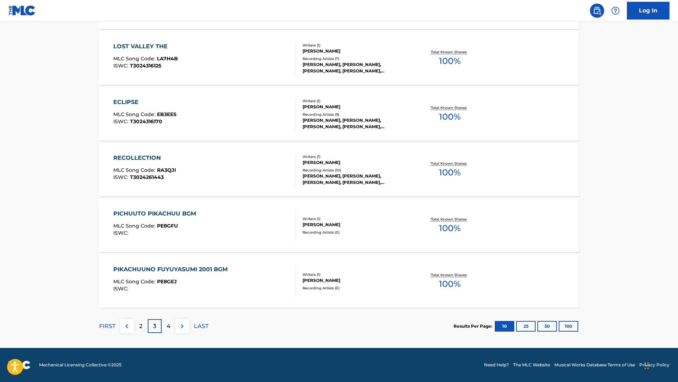
scroll to position [487, 0]
click at [143, 327] on div "2" at bounding box center [141, 326] width 14 height 14
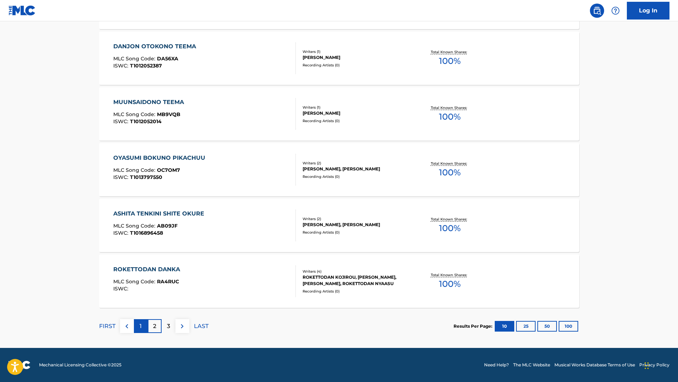
click at [143, 326] on div "1" at bounding box center [141, 326] width 14 height 14
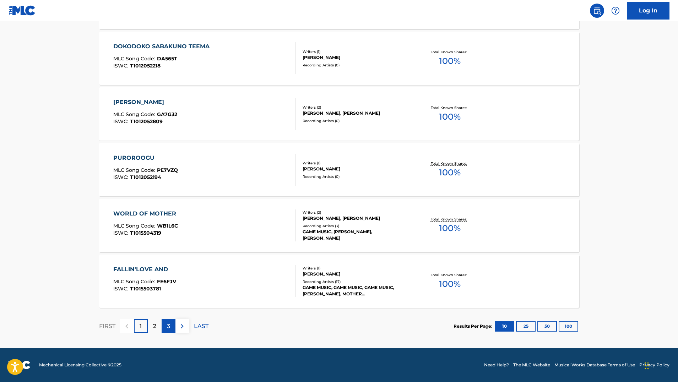
click at [168, 323] on p "3" at bounding box center [168, 326] width 3 height 9
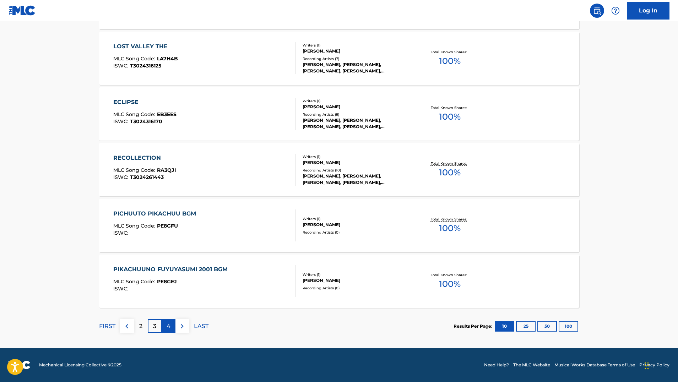
click at [166, 329] on div "4" at bounding box center [169, 326] width 14 height 14
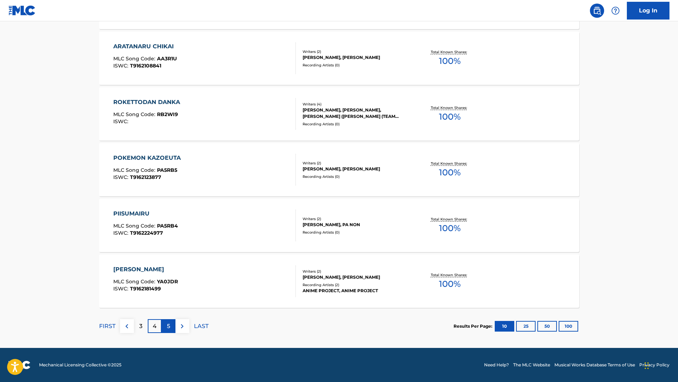
click at [164, 328] on div "5" at bounding box center [169, 326] width 14 height 14
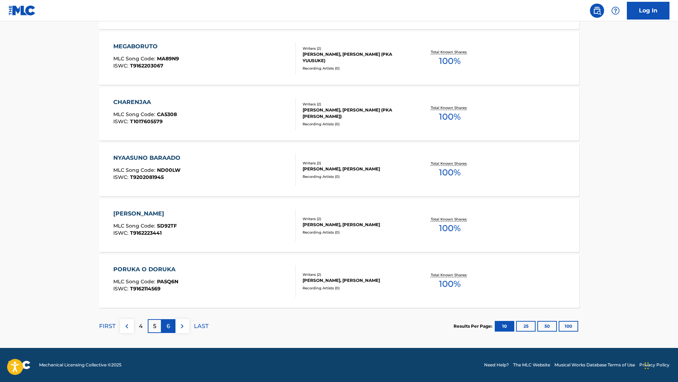
click at [163, 323] on div "6" at bounding box center [169, 326] width 14 height 14
click at [169, 327] on p "7" at bounding box center [169, 326] width 4 height 9
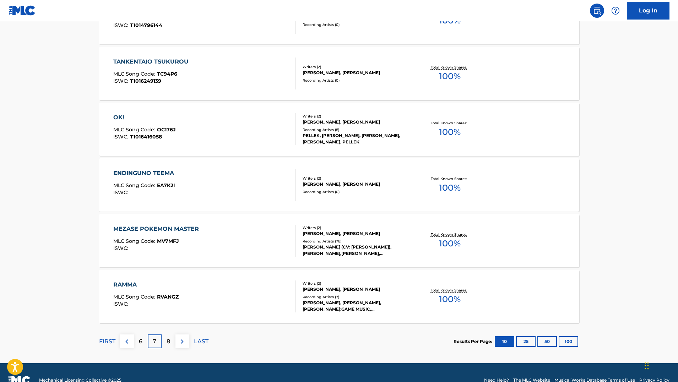
scroll to position [473, 0]
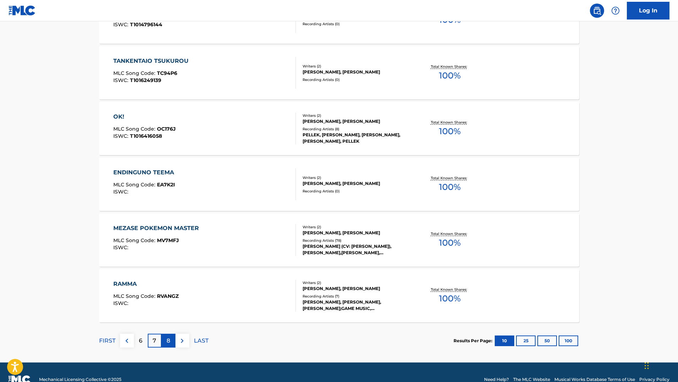
click at [167, 346] on div "8" at bounding box center [169, 341] width 14 height 14
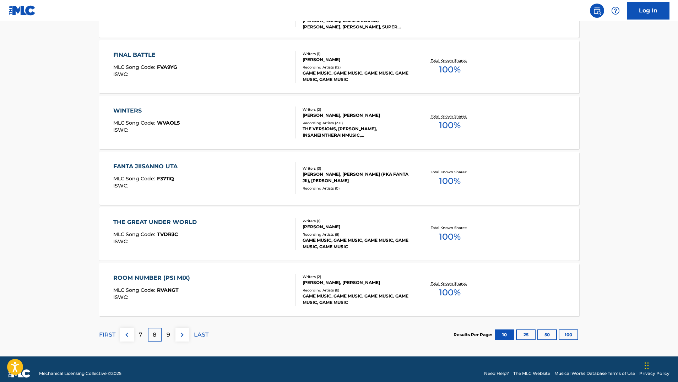
scroll to position [486, 0]
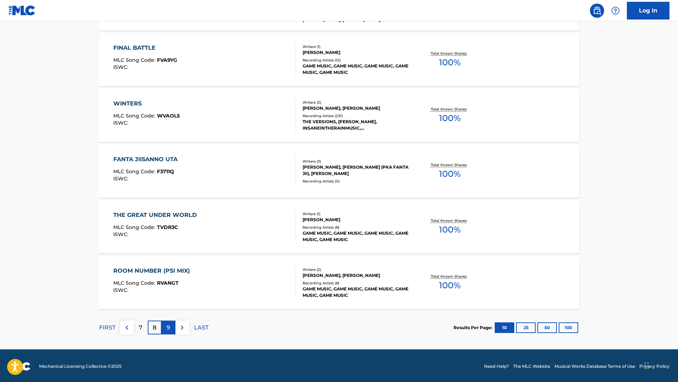
click at [169, 325] on p "9" at bounding box center [169, 327] width 4 height 9
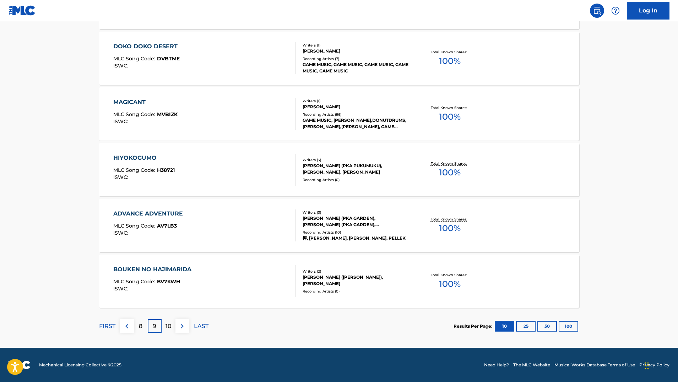
scroll to position [487, 0]
click at [140, 328] on p "8" at bounding box center [141, 326] width 4 height 9
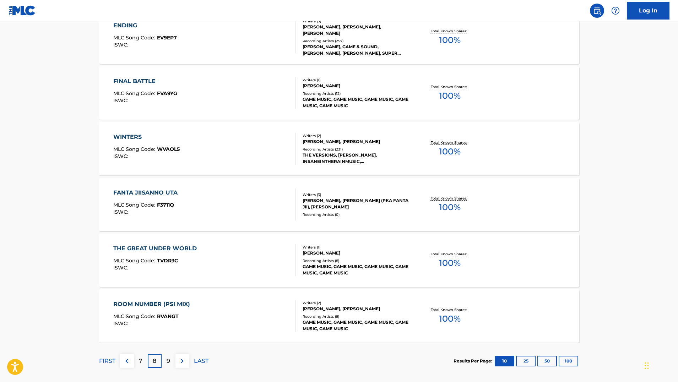
scroll to position [454, 0]
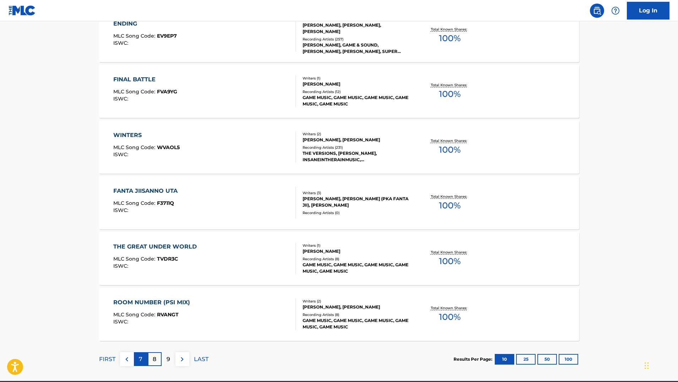
click at [142, 358] on div "7" at bounding box center [141, 359] width 14 height 14
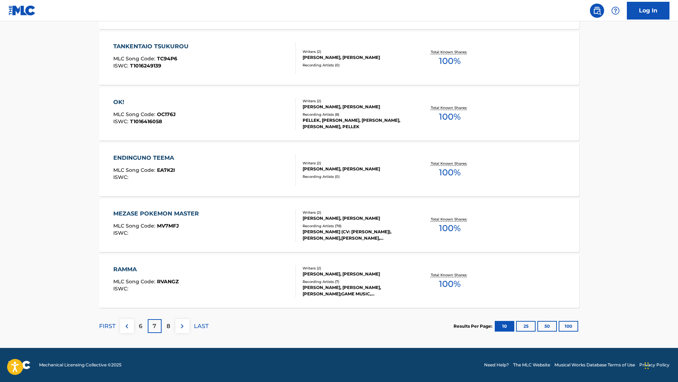
scroll to position [487, 0]
click at [143, 326] on div "6" at bounding box center [141, 326] width 14 height 14
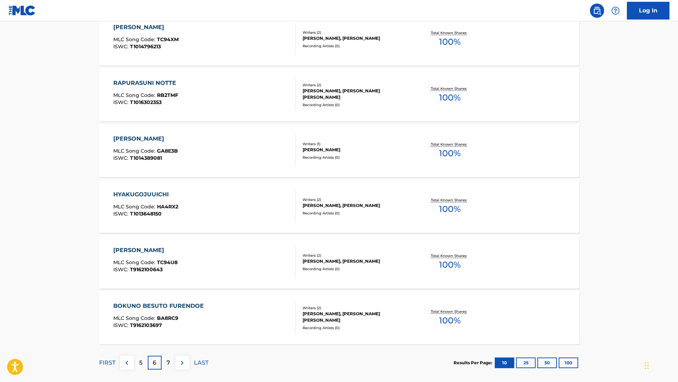
scroll to position [460, 0]
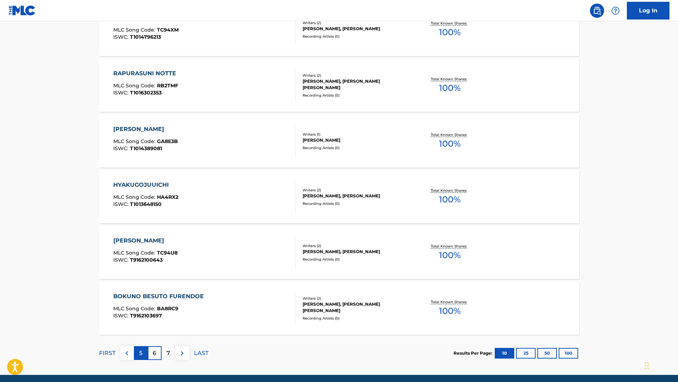
click at [140, 355] on p "5" at bounding box center [140, 353] width 3 height 9
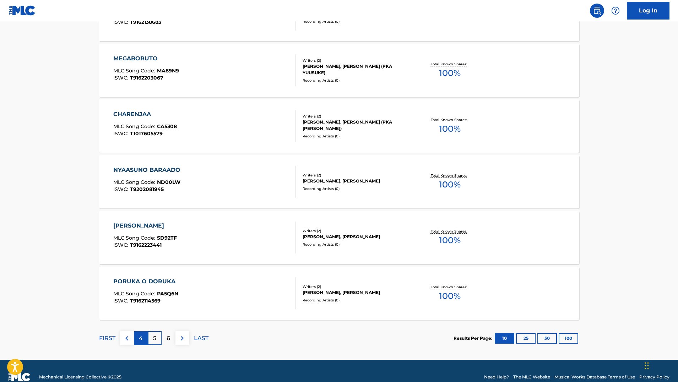
click at [141, 341] on p "4" at bounding box center [141, 338] width 4 height 9
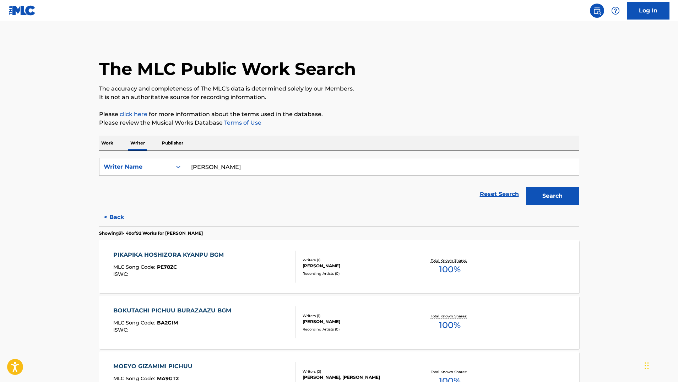
click at [114, 142] on p "Work" at bounding box center [107, 143] width 16 height 15
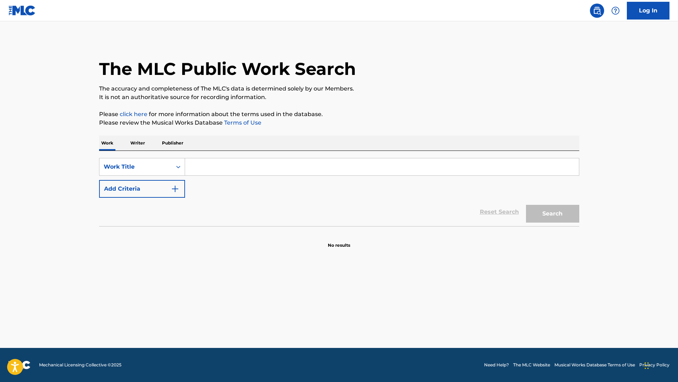
click at [225, 162] on input "Search Form" at bounding box center [382, 166] width 394 height 17
type input "S"
type input "DR. MARIO M"
click at [138, 139] on p "Writer" at bounding box center [137, 143] width 19 height 15
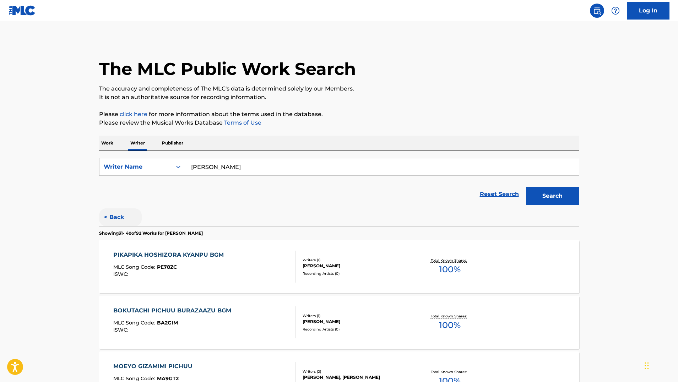
click at [109, 217] on button "< Back" at bounding box center [120, 217] width 43 height 18
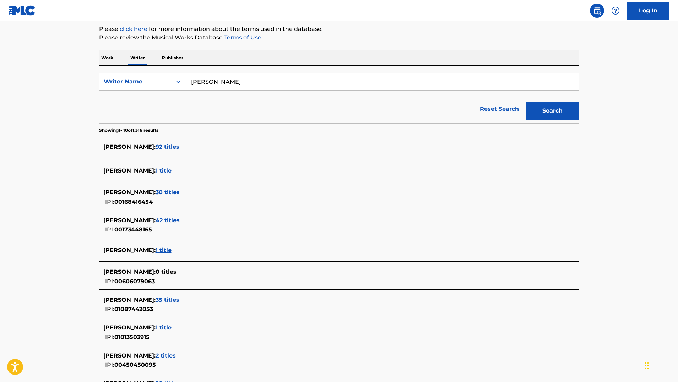
scroll to position [73, 0]
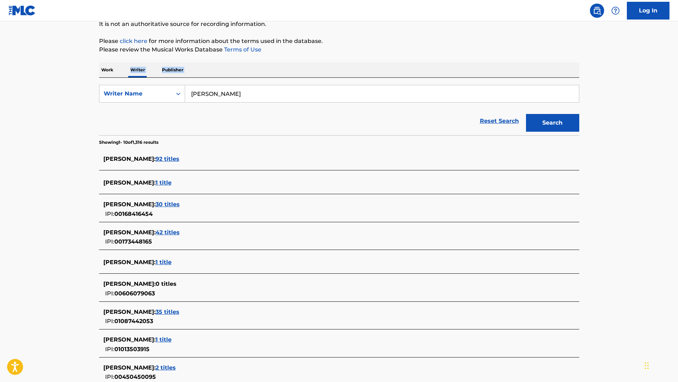
click at [106, 77] on div "Work Writer Publisher SearchWithCriteria05b90b28-9953-46fa-8d64-7e10fa0bcb37 Wr…" at bounding box center [339, 255] width 480 height 387
click at [106, 73] on p "Work" at bounding box center [107, 69] width 16 height 15
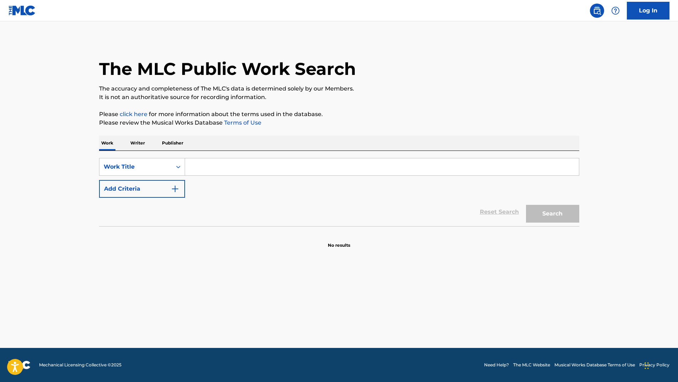
click at [220, 172] on input "Search Form" at bounding box center [382, 166] width 394 height 17
type input "DR. MARIO MUSIC"
click at [552, 214] on button "Search" at bounding box center [552, 214] width 53 height 18
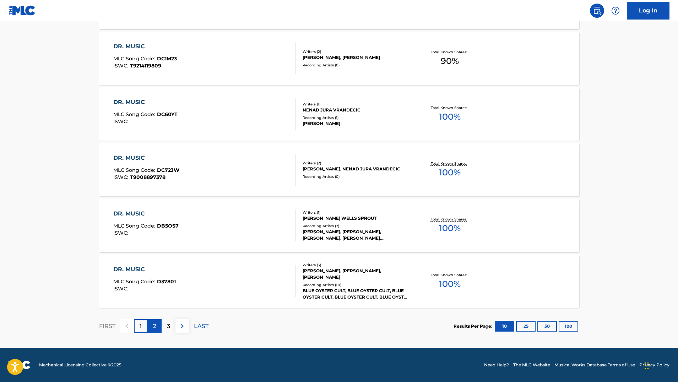
scroll to position [487, 0]
click at [153, 331] on div "2" at bounding box center [155, 326] width 14 height 14
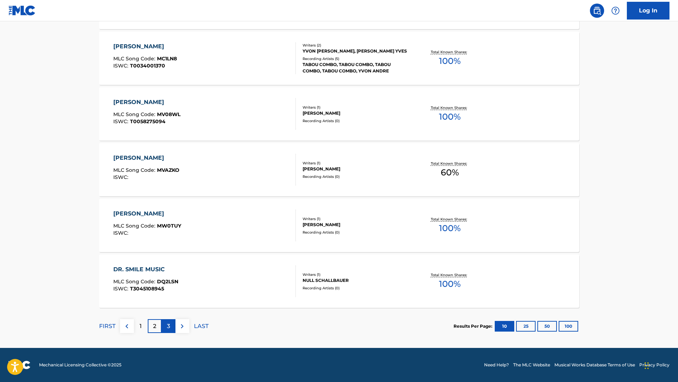
click at [166, 324] on div "3" at bounding box center [169, 326] width 14 height 14
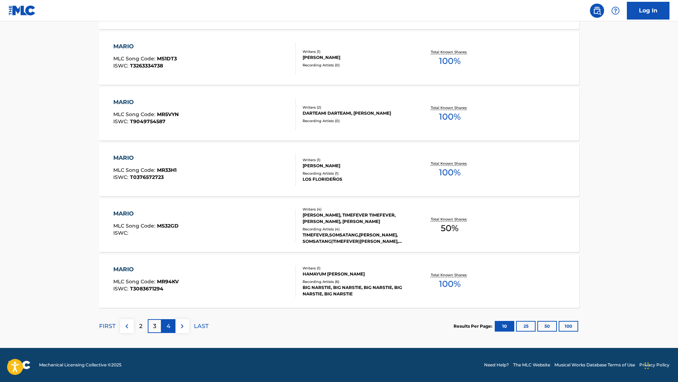
click at [168, 331] on div "4" at bounding box center [169, 326] width 14 height 14
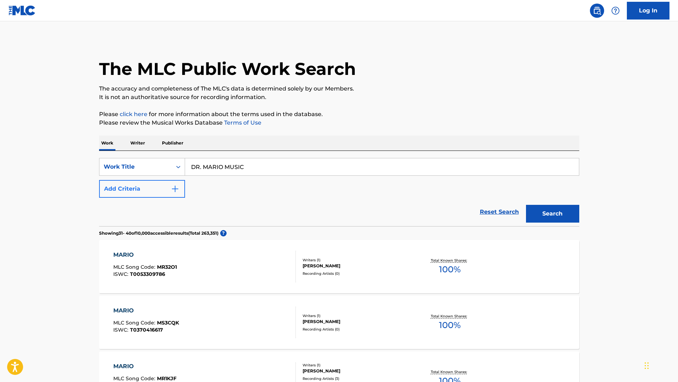
scroll to position [0, 0]
click at [158, 189] on button "Add Criteria" at bounding box center [142, 189] width 86 height 18
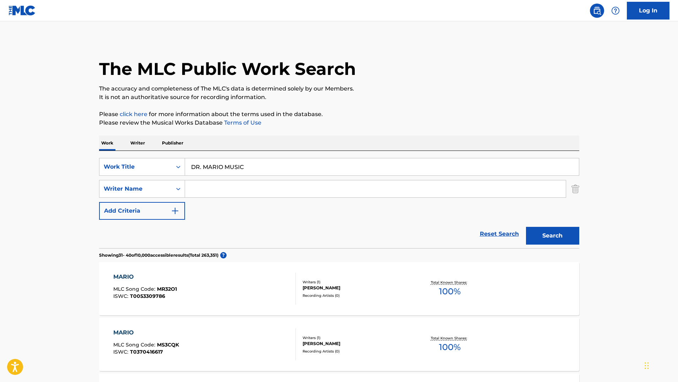
click at [216, 183] on input "Search Form" at bounding box center [375, 188] width 381 height 17
click at [375, 1] on nav "Log In" at bounding box center [339, 10] width 678 height 21
click at [235, 184] on input "Search Form" at bounding box center [375, 188] width 381 height 17
paste input "Hirokazu Tanaka"
type input "Hirokazu Tanaka"
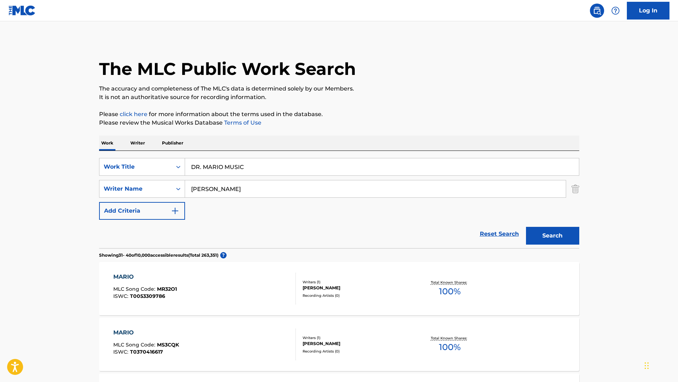
click at [552, 236] on button "Search" at bounding box center [552, 236] width 53 height 18
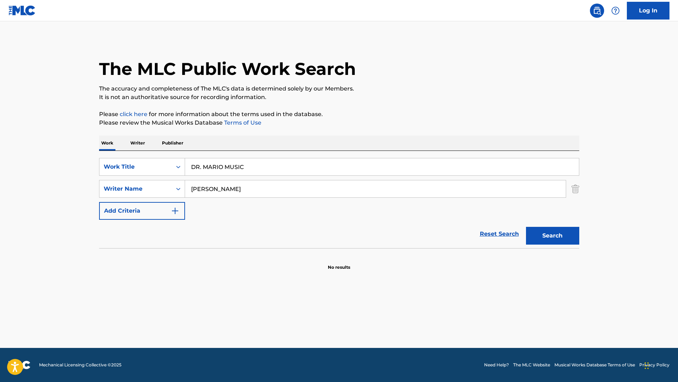
click at [205, 166] on input "DR. MARIO MUSIC" at bounding box center [382, 166] width 394 height 17
click at [552, 236] on button "Search" at bounding box center [552, 236] width 53 height 18
click at [215, 168] on input "MARIO MUSIC" at bounding box center [382, 166] width 394 height 17
click at [552, 236] on button "Search" at bounding box center [552, 236] width 53 height 18
click at [224, 169] on input "MUSIC" at bounding box center [382, 166] width 394 height 17
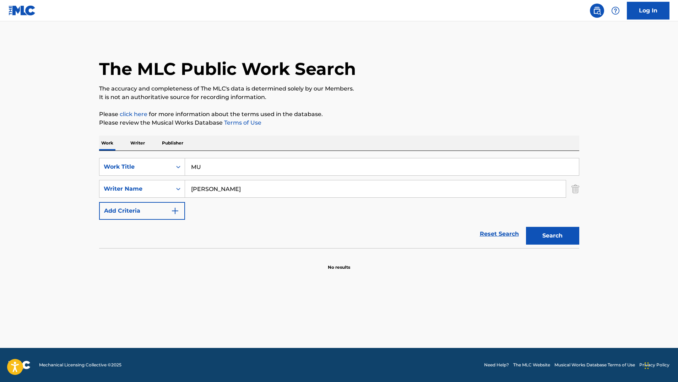
type input "M"
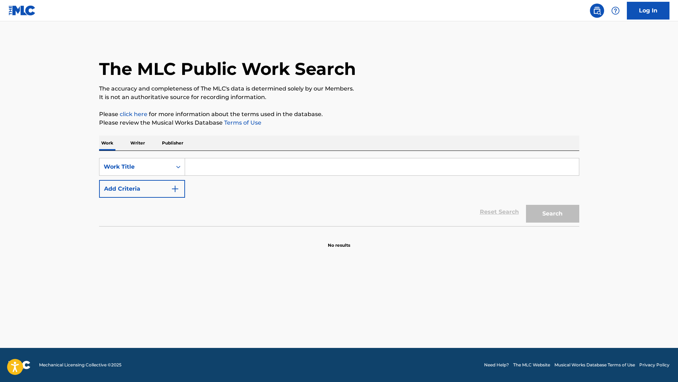
click at [135, 147] on p "Writer" at bounding box center [137, 143] width 19 height 15
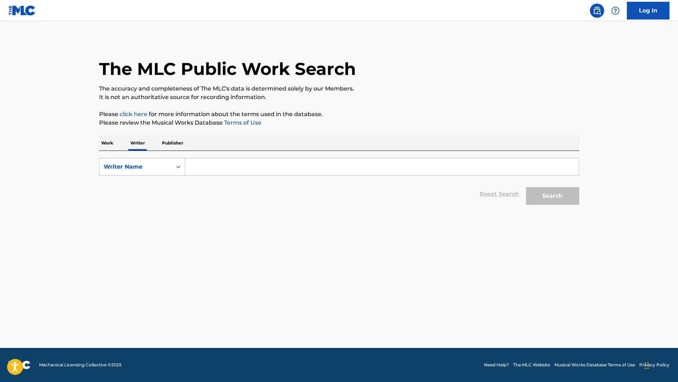
click at [113, 145] on p "Work" at bounding box center [107, 143] width 16 height 15
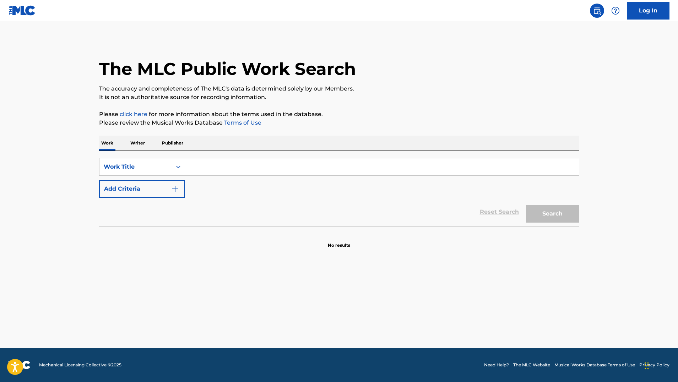
click at [207, 166] on input "Search Form" at bounding box center [382, 166] width 394 height 17
type input "DR. MARIO MUSIC"
click at [169, 191] on button "Add Criteria" at bounding box center [142, 189] width 86 height 18
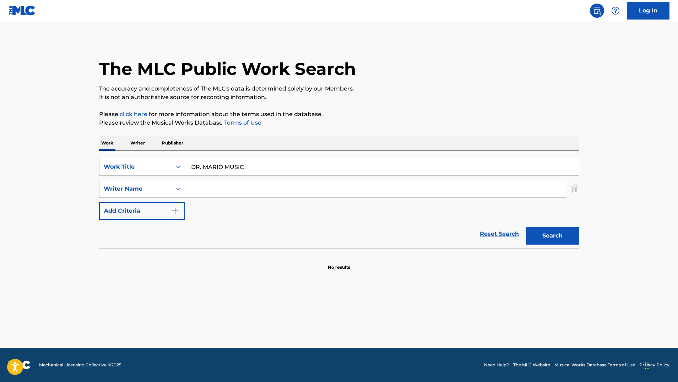
click at [193, 192] on input "Search Form" at bounding box center [375, 188] width 381 height 17
paste input "Hirokazu Tanaka"
type input "Hirokazu Tanaka"
click at [552, 236] on button "Search" at bounding box center [552, 236] width 53 height 18
drag, startPoint x: 247, startPoint y: 168, endPoint x: 189, endPoint y: 153, distance: 60.3
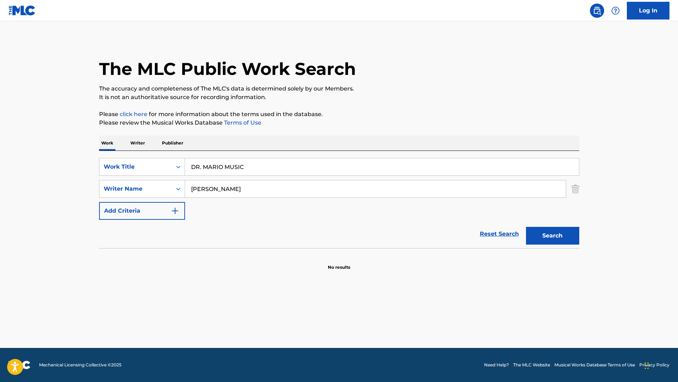
click at [189, 153] on div "SearchWithCriteria74181c07-3c52-48fb-865b-17d4de3b9a01 Work Title DR. MARIO MUS…" at bounding box center [339, 199] width 480 height 97
drag, startPoint x: 243, startPoint y: 187, endPoint x: 184, endPoint y: 184, distance: 58.7
click at [184, 184] on div "SearchWithCriteria8c020566-a620-419f-abfd-848193b88c90 Writer Name Hirokazu Tan…" at bounding box center [339, 189] width 480 height 18
click at [287, 0] on nav "Log In" at bounding box center [339, 10] width 678 height 21
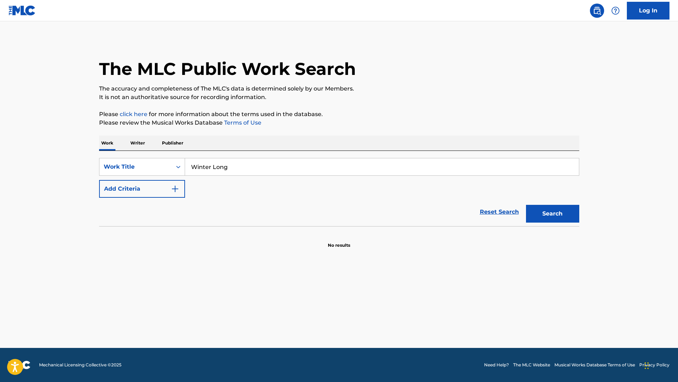
type input "Winter Long"
click at [552, 214] on button "Search" at bounding box center [552, 214] width 53 height 18
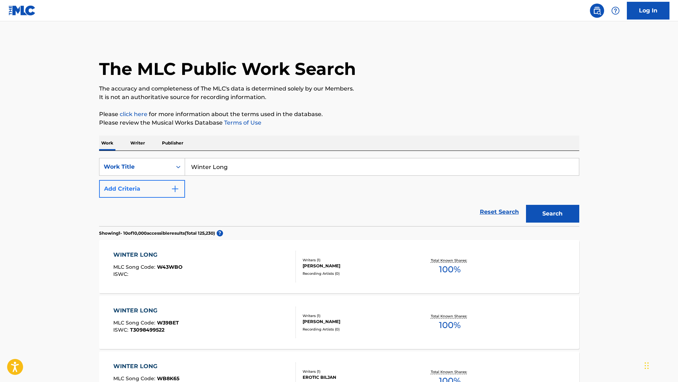
click at [145, 193] on button "Add Criteria" at bounding box center [142, 189] width 86 height 18
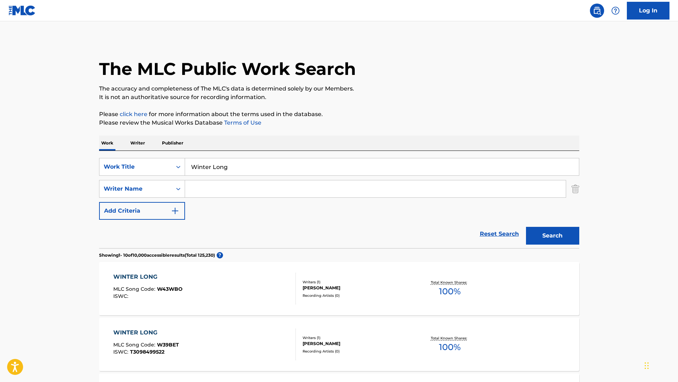
click at [214, 187] on input "Search Form" at bounding box center [375, 188] width 381 height 17
click at [552, 236] on button "Search" at bounding box center [552, 236] width 53 height 18
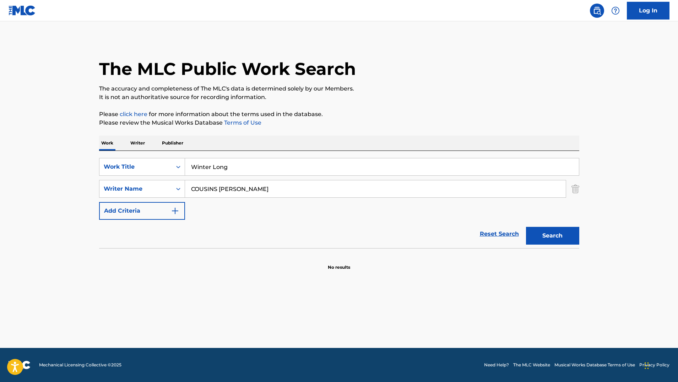
drag, startPoint x: 276, startPoint y: 191, endPoint x: 241, endPoint y: 191, distance: 34.8
click at [241, 191] on input "COUSINS [PERSON_NAME]" at bounding box center [375, 188] width 381 height 17
click at [552, 236] on button "Search" at bounding box center [552, 236] width 53 height 18
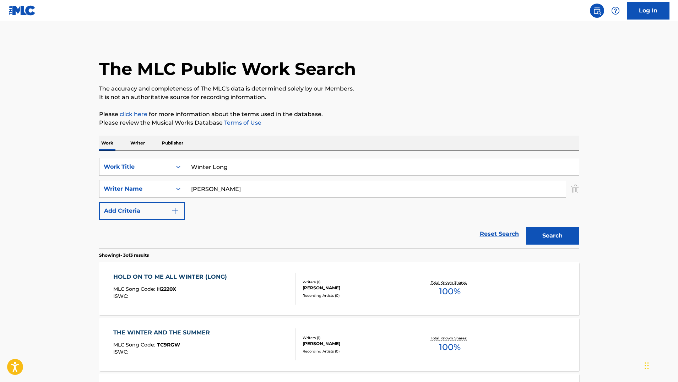
type input "[PERSON_NAME]"
click at [552, 236] on button "Search" at bounding box center [552, 236] width 53 height 18
click at [300, 305] on div "THE WINTER LONG MLC Song Code : T17093 ISWC : Writers ( 1 ) [PERSON_NAME] Recor…" at bounding box center [339, 288] width 480 height 53
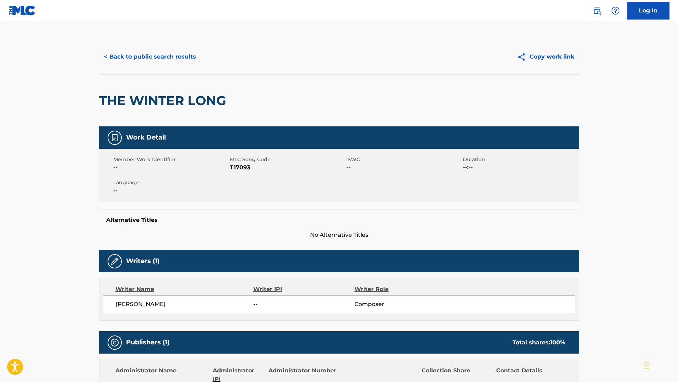
click at [152, 9] on nav "Log In" at bounding box center [339, 10] width 678 height 21
